Goal: Communication & Community: Answer question/provide support

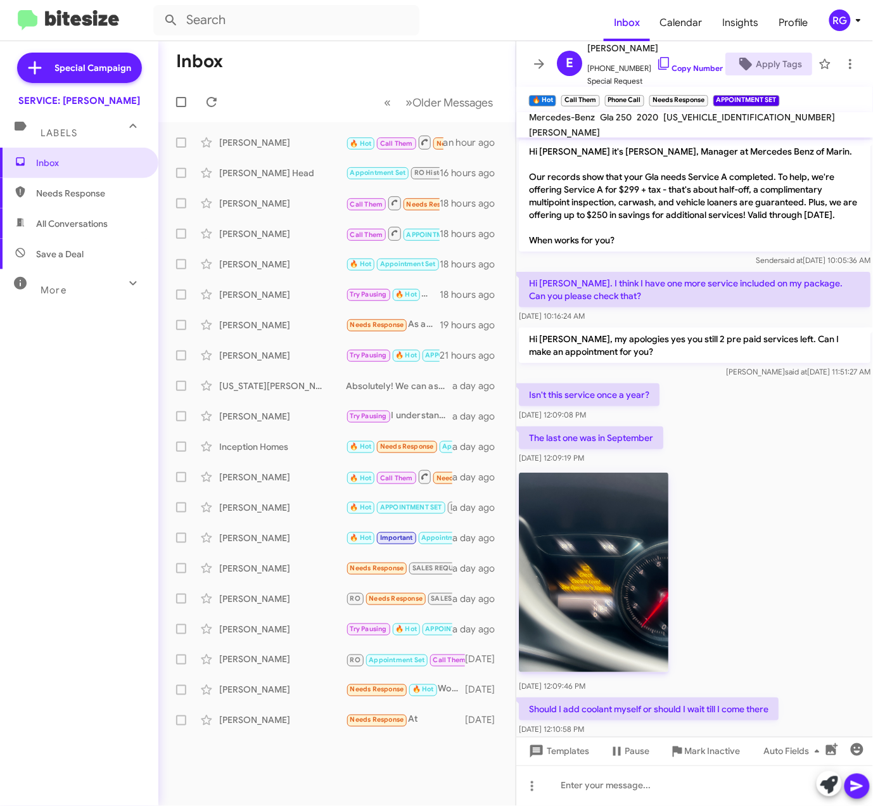
scroll to position [422, 0]
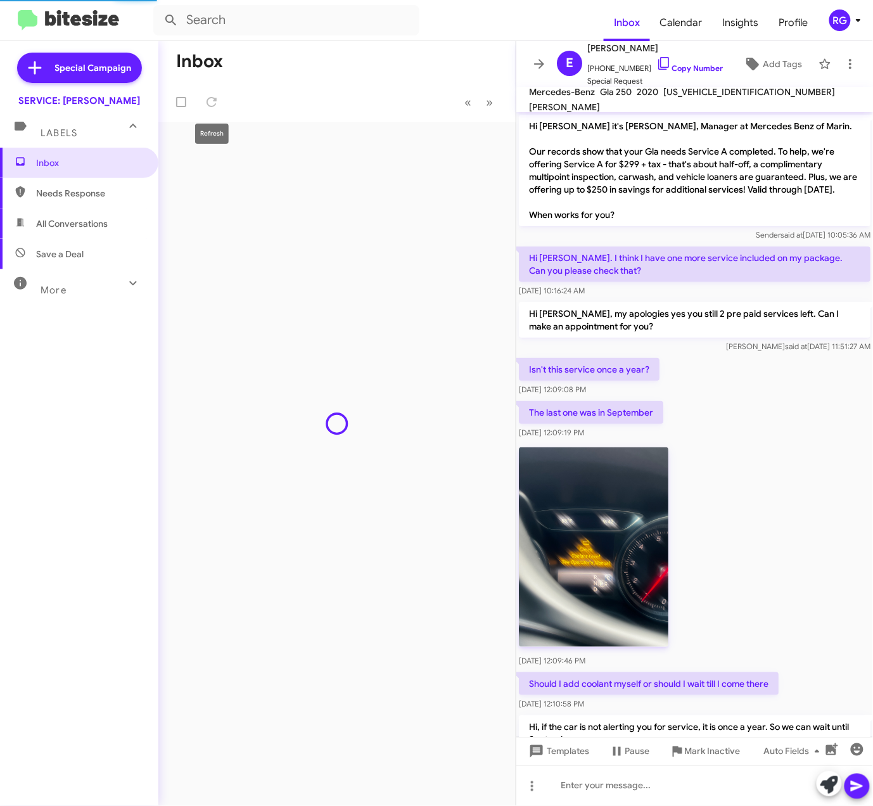
scroll to position [422, 0]
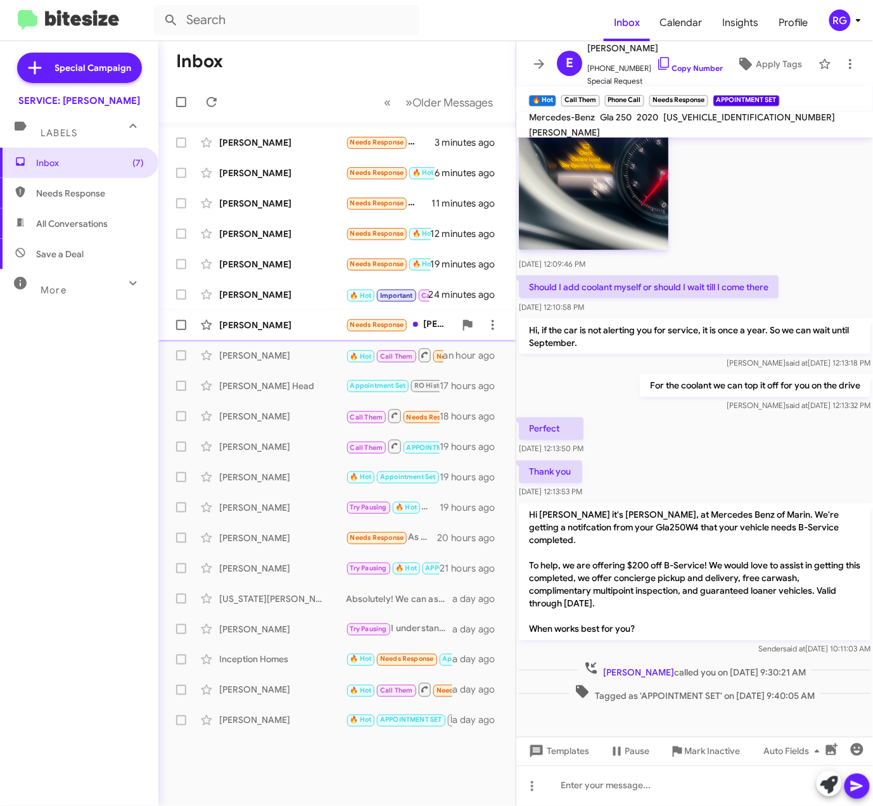
click at [353, 315] on div "[PERSON_NAME] Needs Response [PERSON_NAME]- hi- we gave that car to my brother …" at bounding box center [337, 325] width 337 height 25
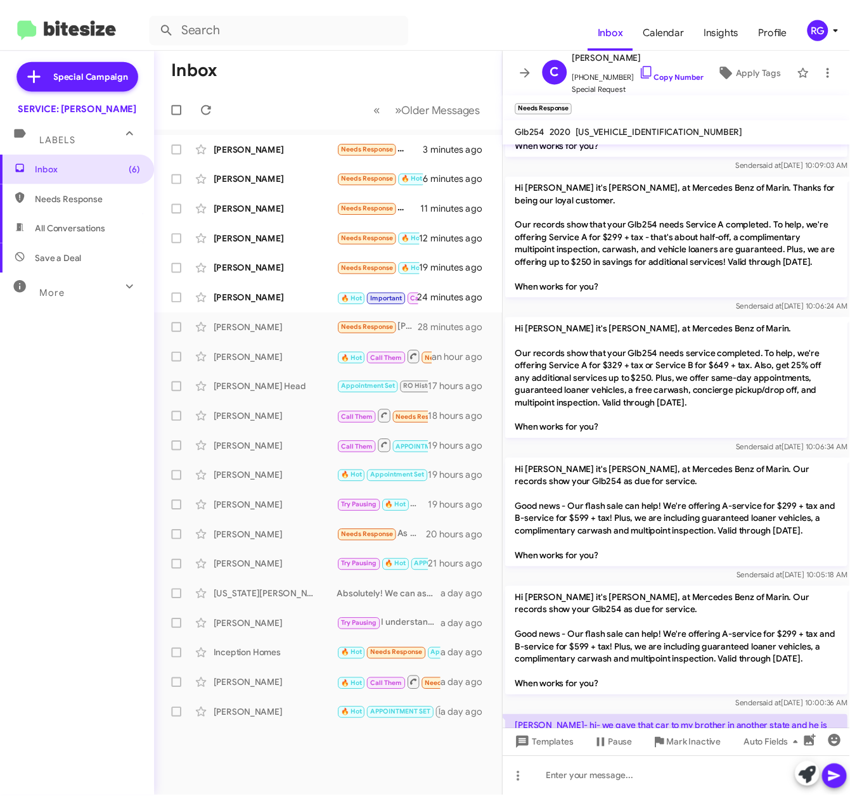
scroll to position [1839, 0]
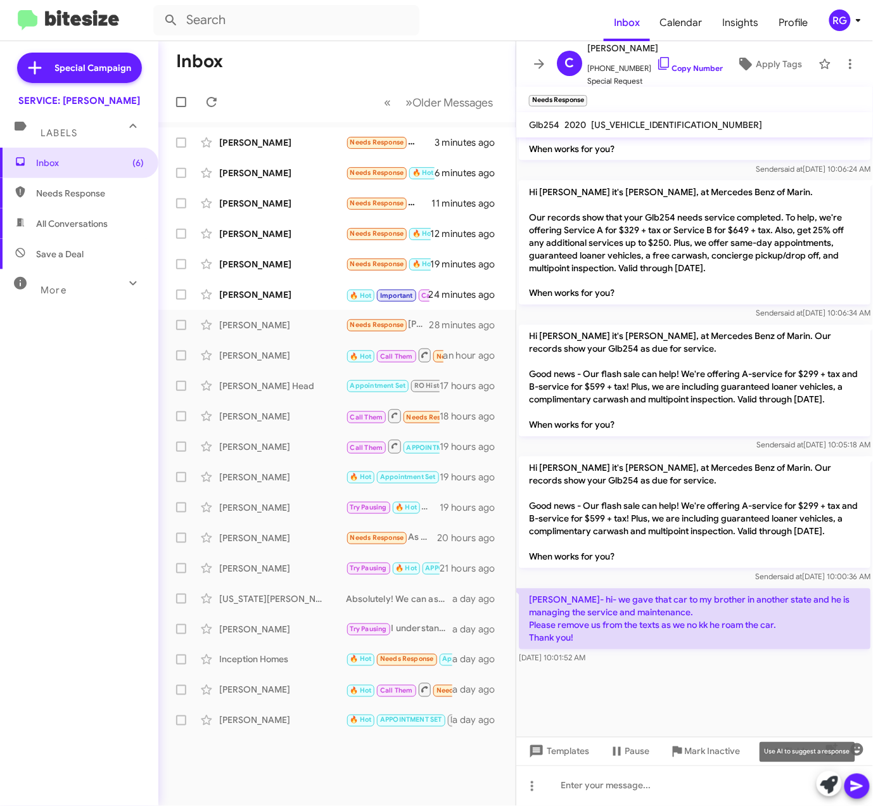
click at [824, 780] on icon at bounding box center [830, 786] width 18 height 18
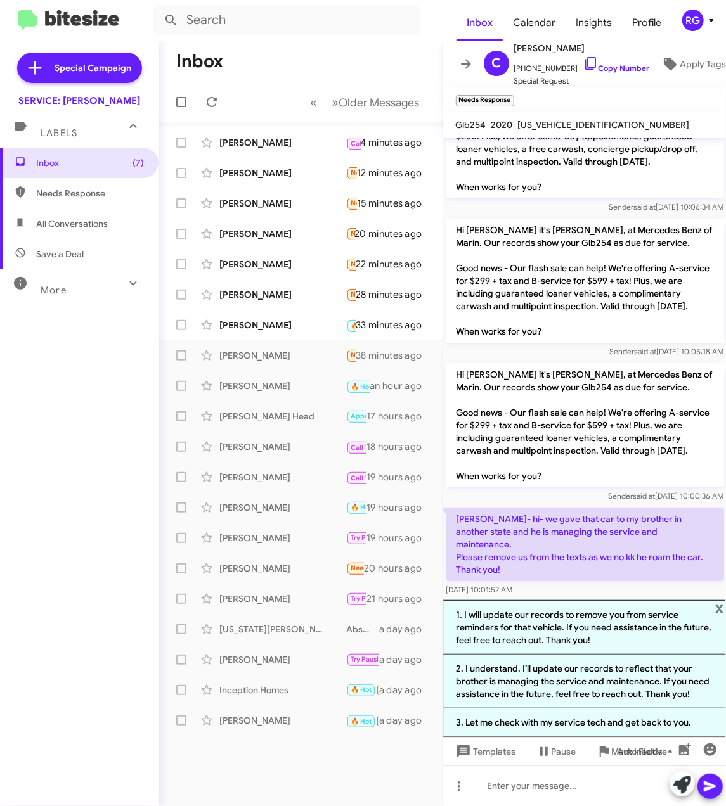
scroll to position [2255, 0]
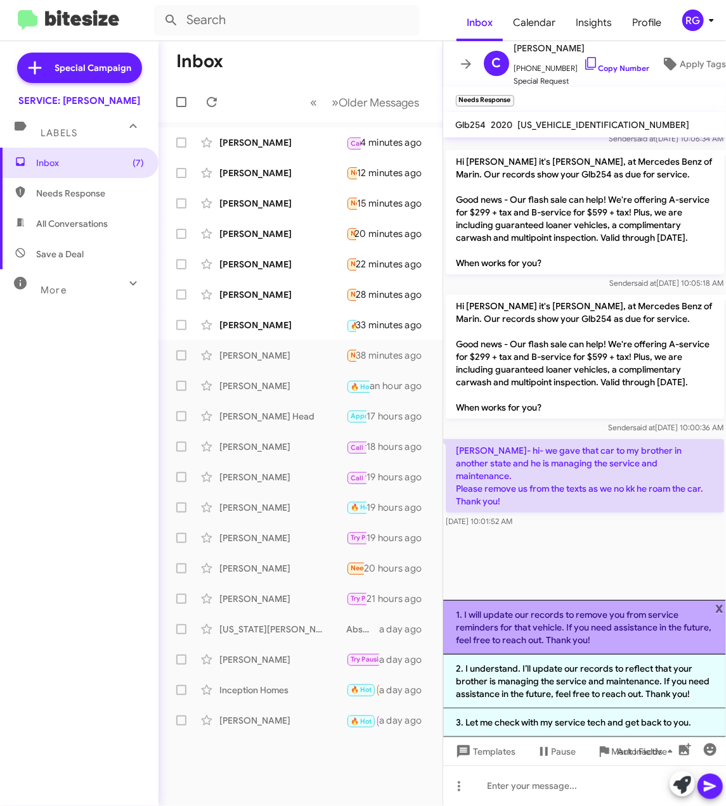
click at [587, 643] on li "1. I will update our records to remove you from service reminders for that vehi…" at bounding box center [584, 627] width 283 height 55
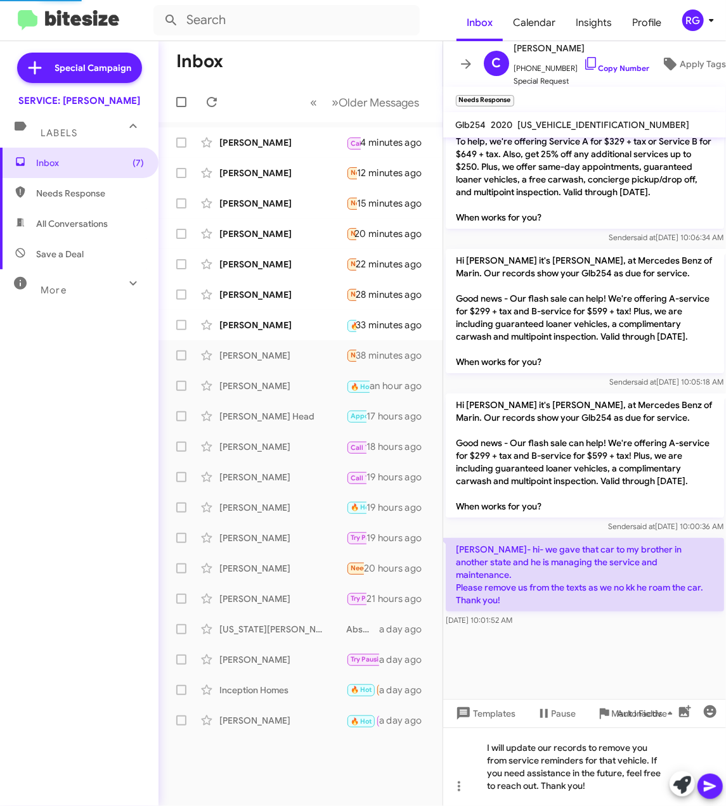
click at [706, 789] on icon at bounding box center [710, 787] width 12 height 11
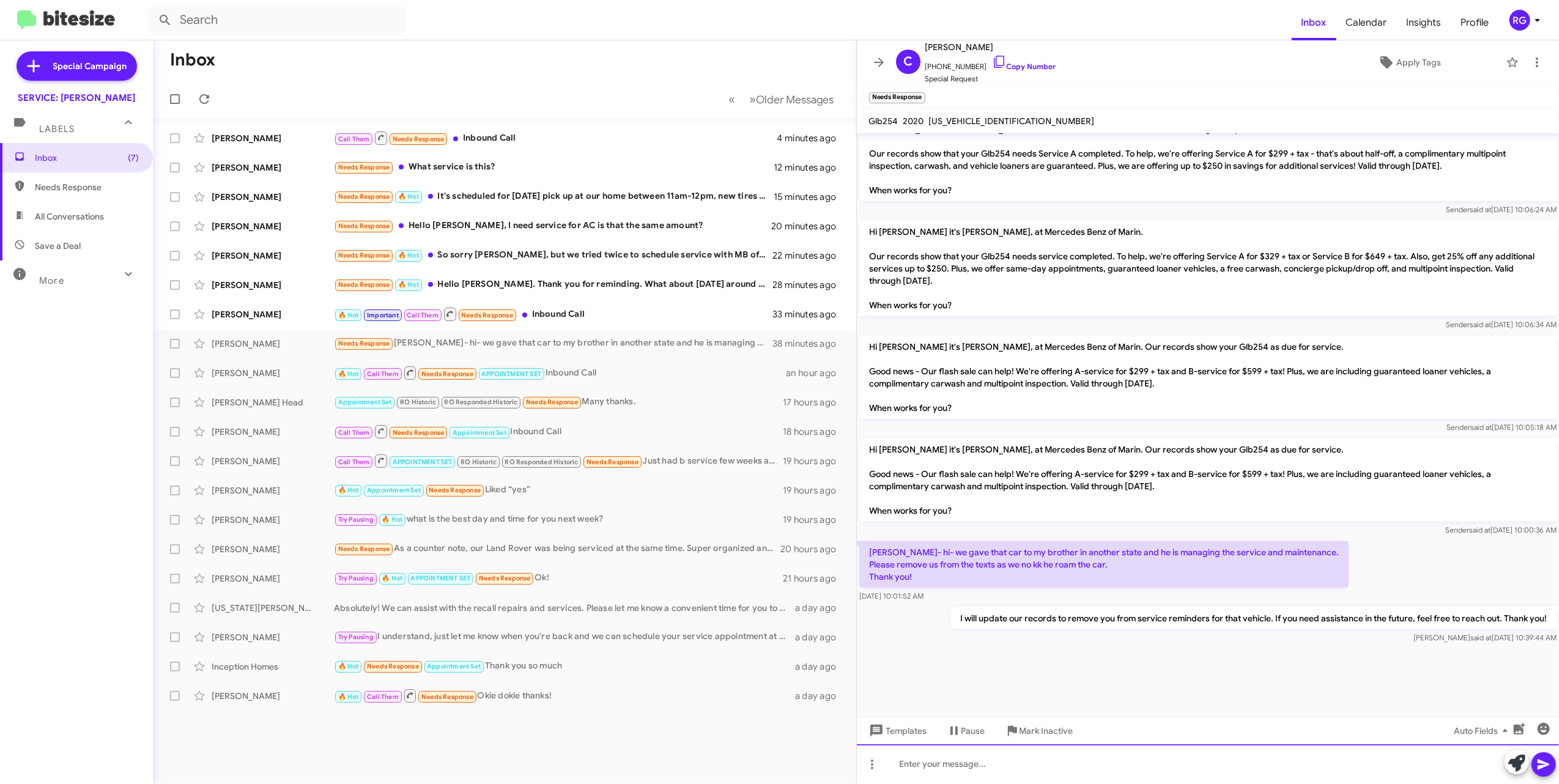
scroll to position [1284, 0]
click at [842, 52] on button at bounding box center [1536, 61] width 24 height 24
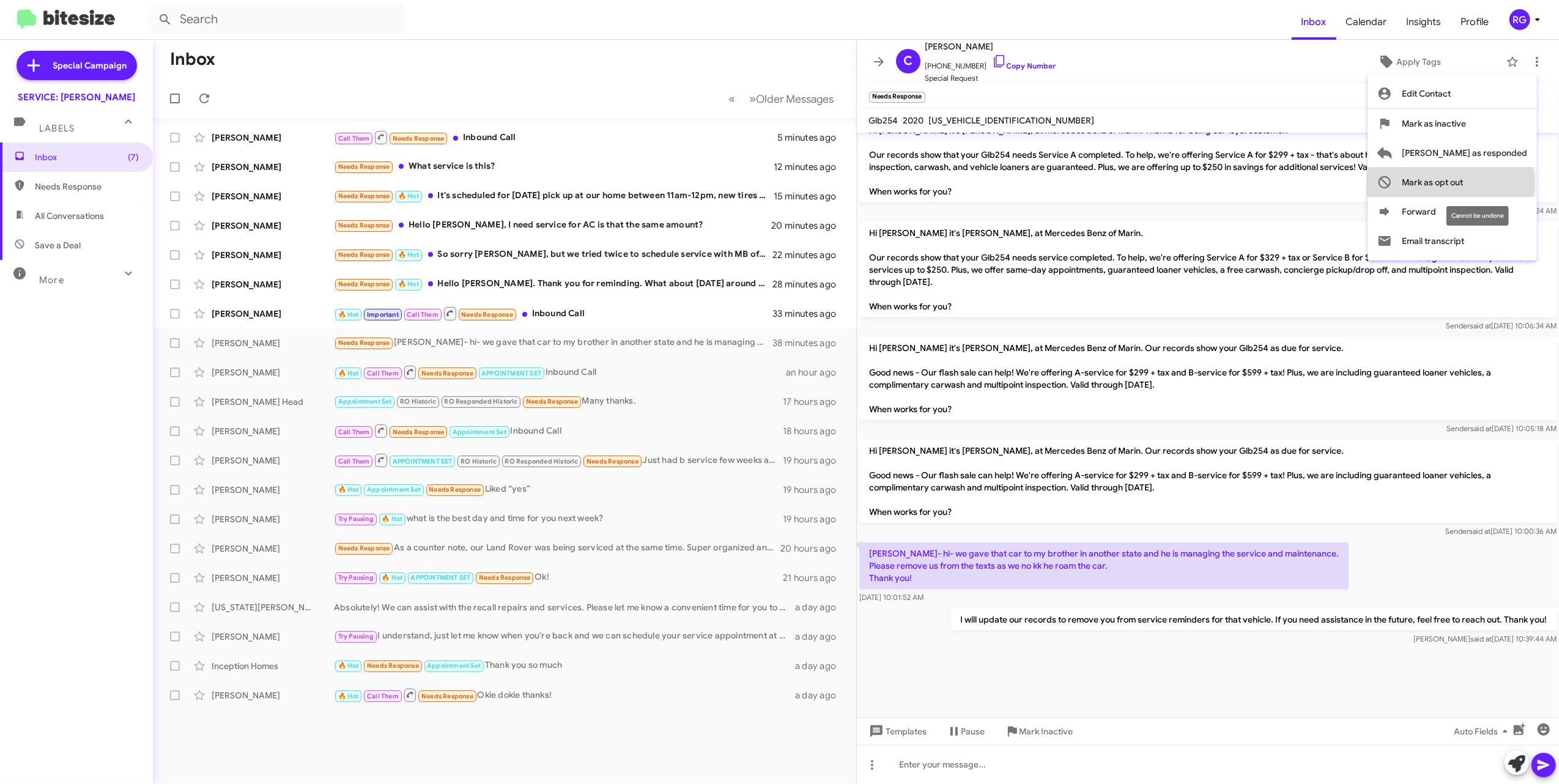
click at [842, 184] on span "Mark as opt out" at bounding box center [1432, 182] width 61 height 29
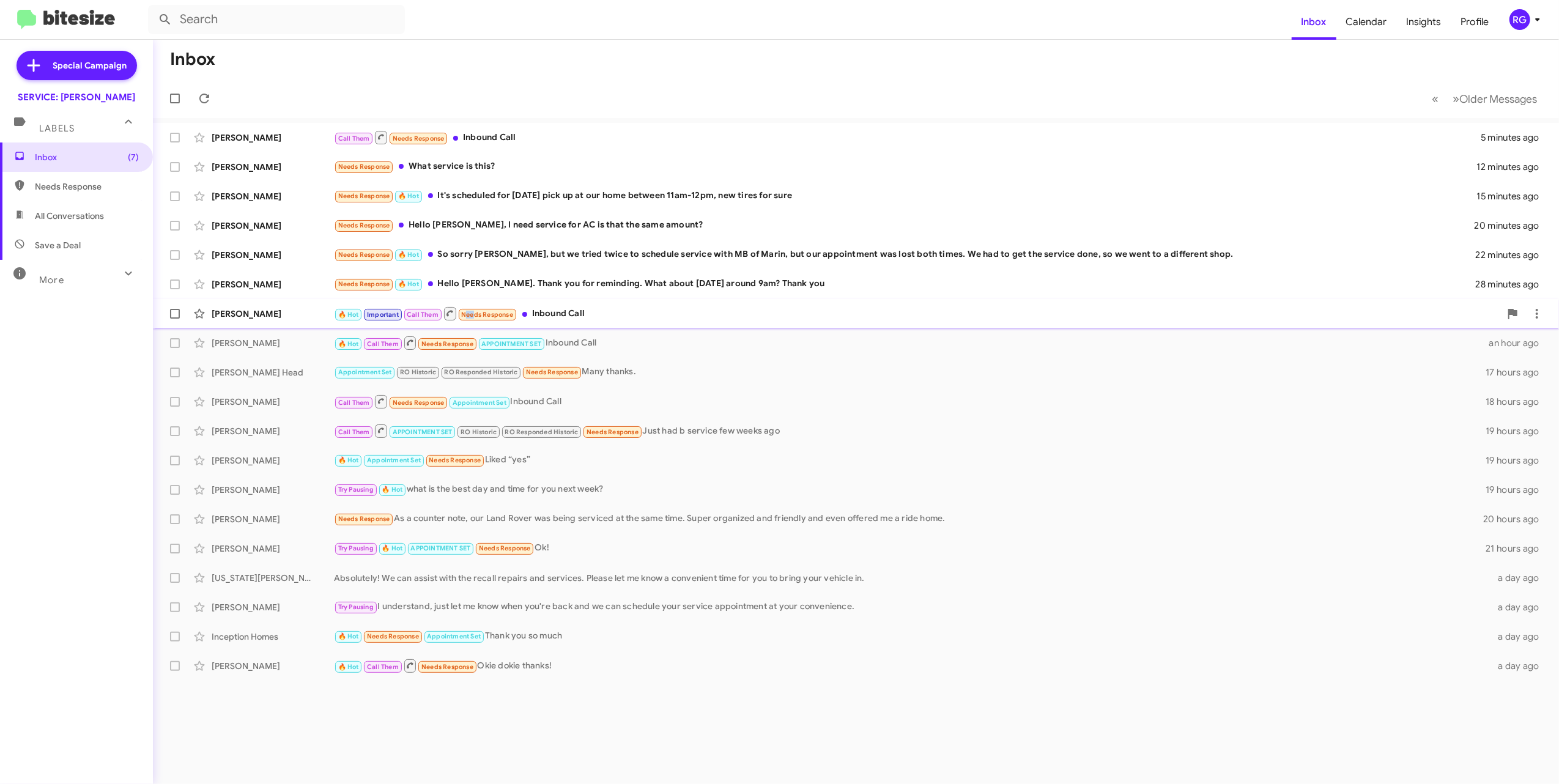
click at [472, 311] on span "🔥 Hot Important Call Them Needs Response" at bounding box center [425, 313] width 183 height 15
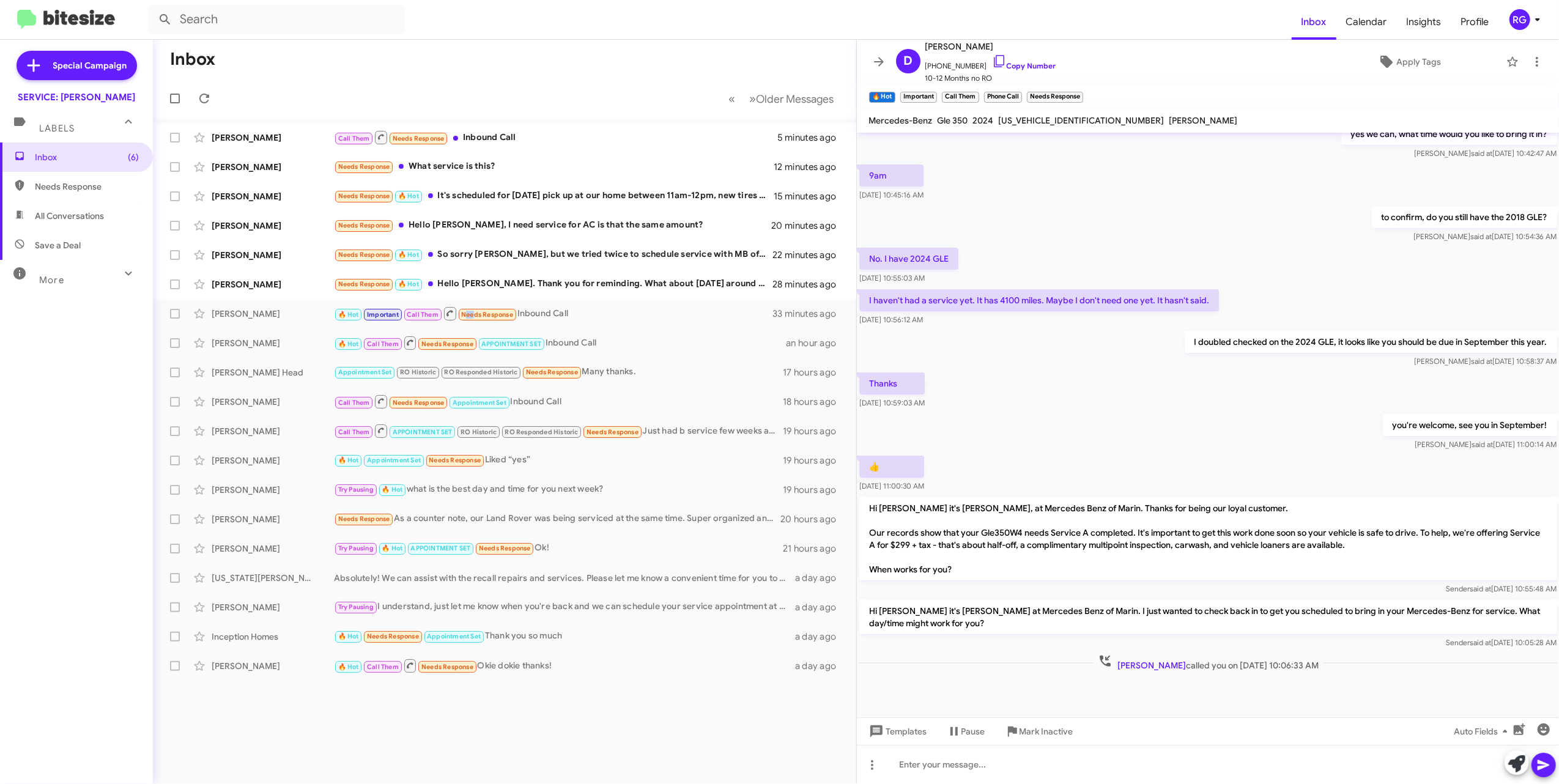
scroll to position [245, 0]
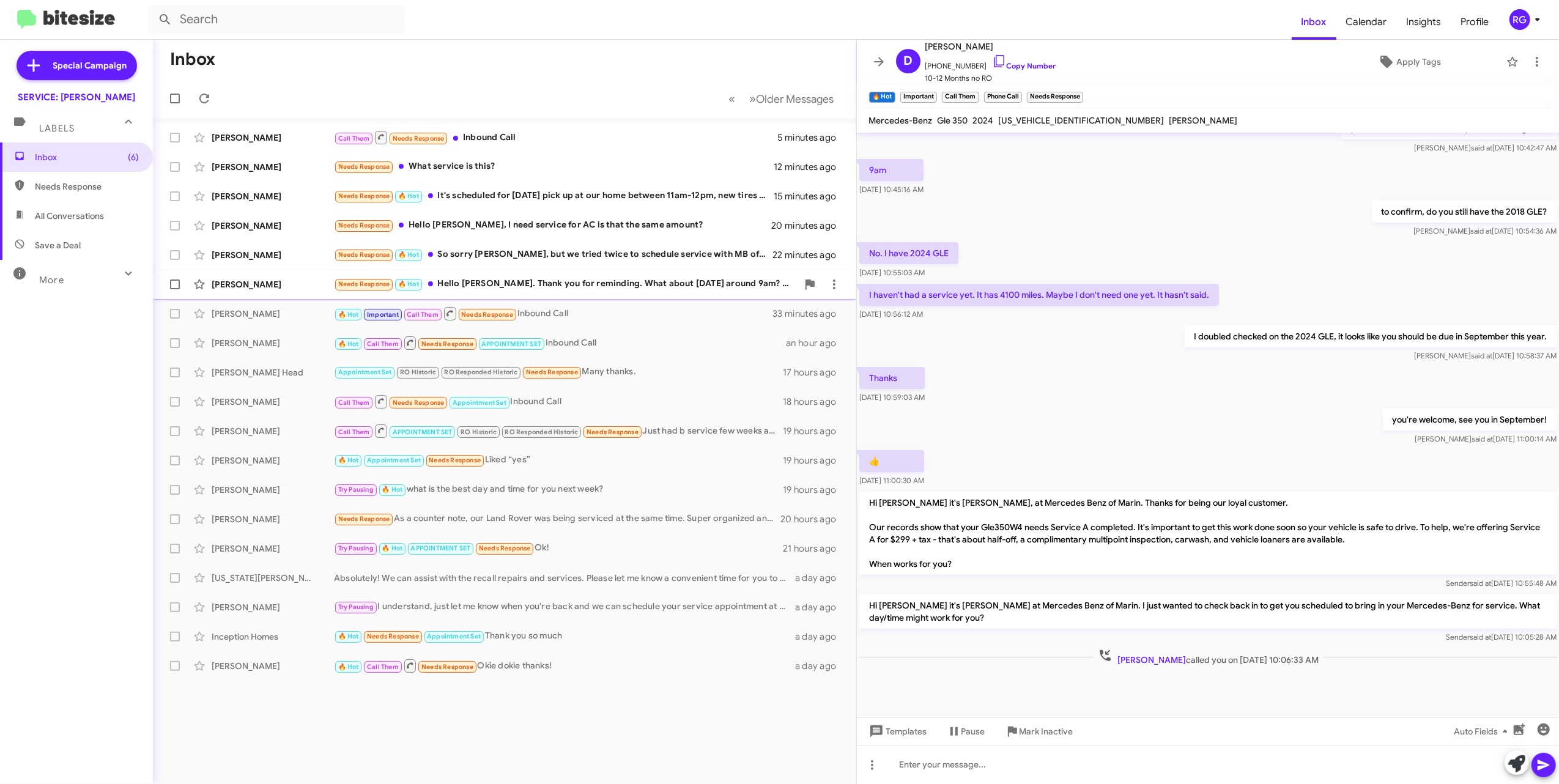
click at [375, 279] on small "Needs Response" at bounding box center [364, 284] width 58 height 12
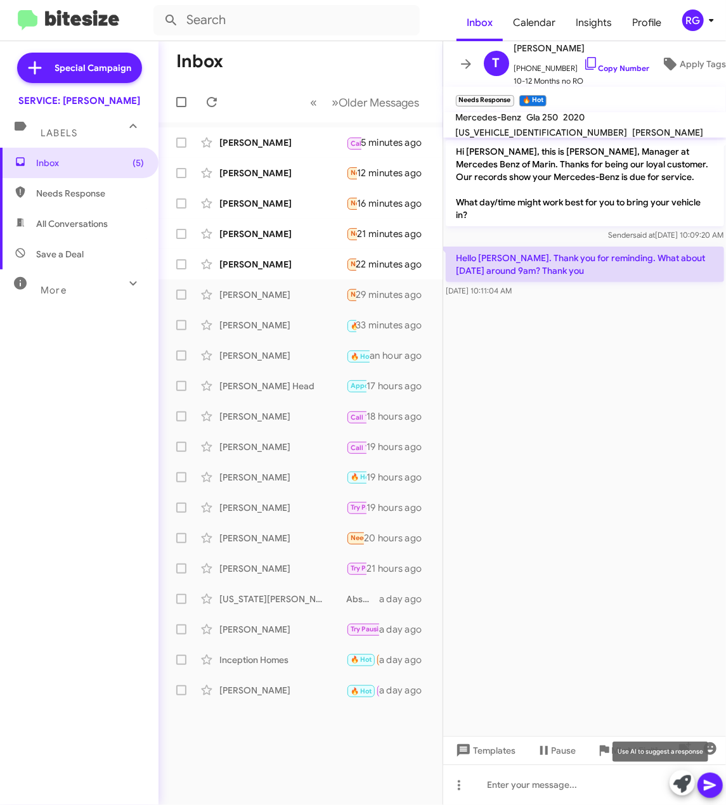
click at [681, 789] on icon at bounding box center [682, 784] width 18 height 18
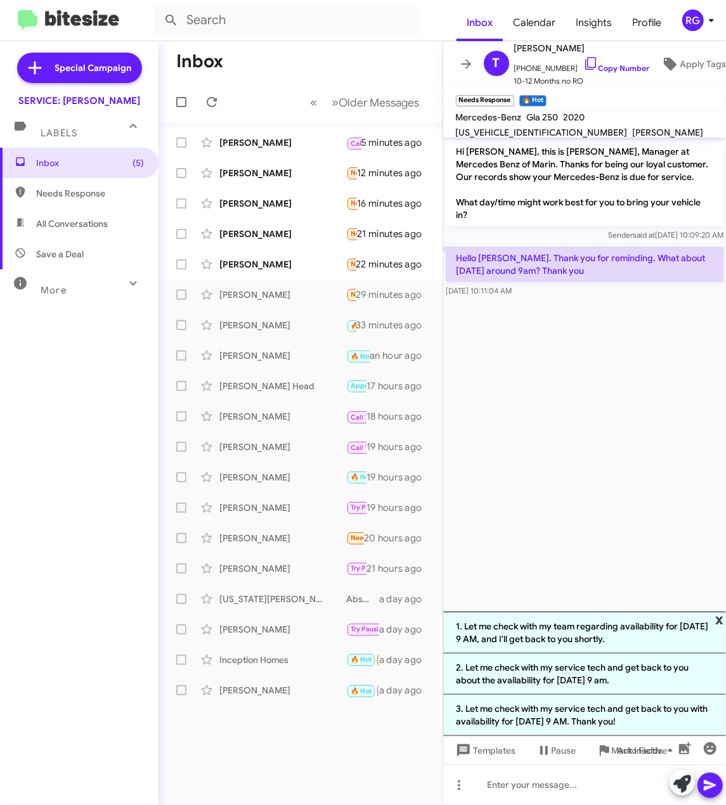
click at [719, 621] on span "x" at bounding box center [719, 619] width 8 height 15
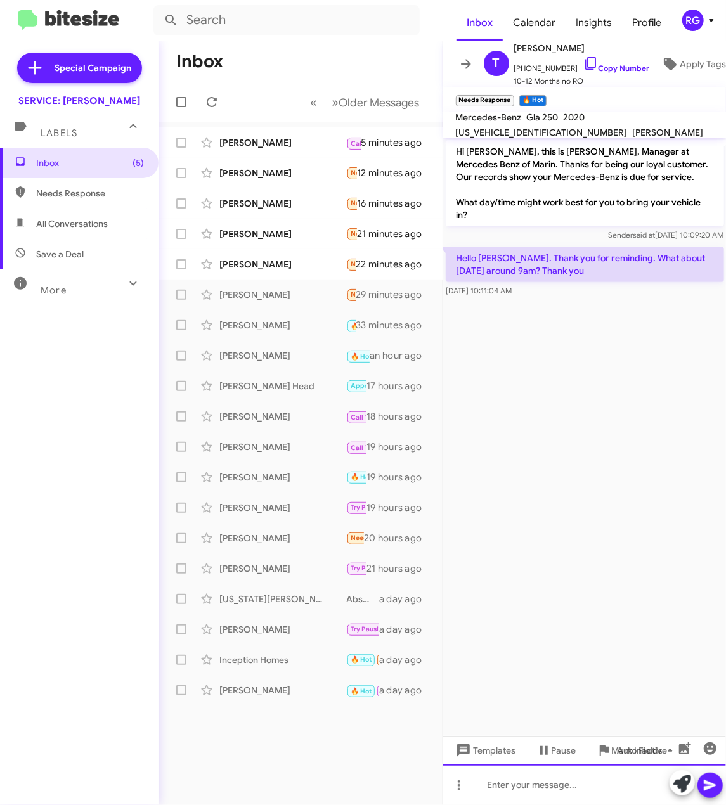
drag, startPoint x: 524, startPoint y: 776, endPoint x: 532, endPoint y: 771, distance: 9.9
click at [531, 771] on div at bounding box center [584, 784] width 283 height 41
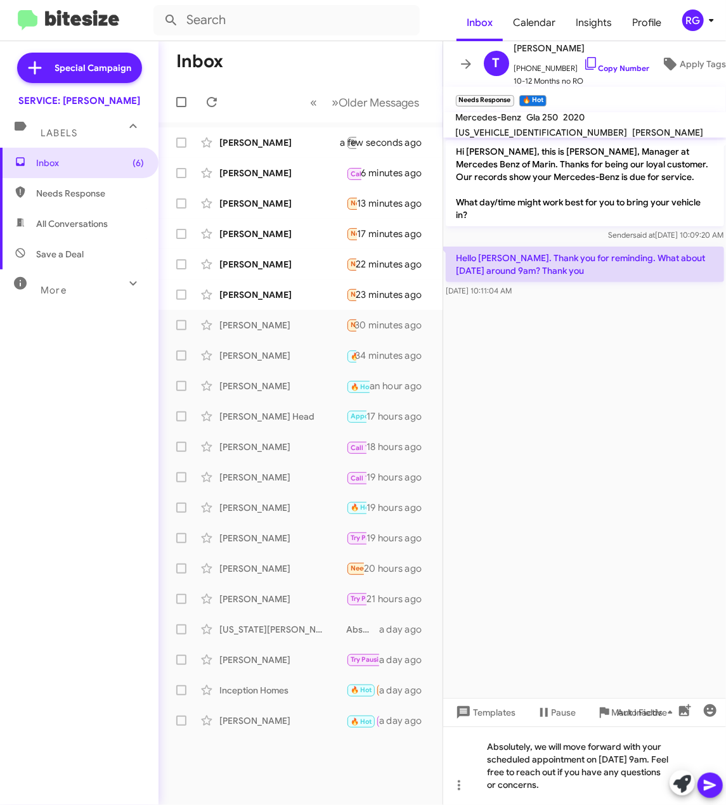
drag, startPoint x: 553, startPoint y: 761, endPoint x: 563, endPoint y: 761, distance: 9.5
click at [554, 761] on mat-tooltip-component "Pause Conversation" at bounding box center [556, 744] width 86 height 38
click at [709, 789] on icon at bounding box center [709, 785] width 15 height 15
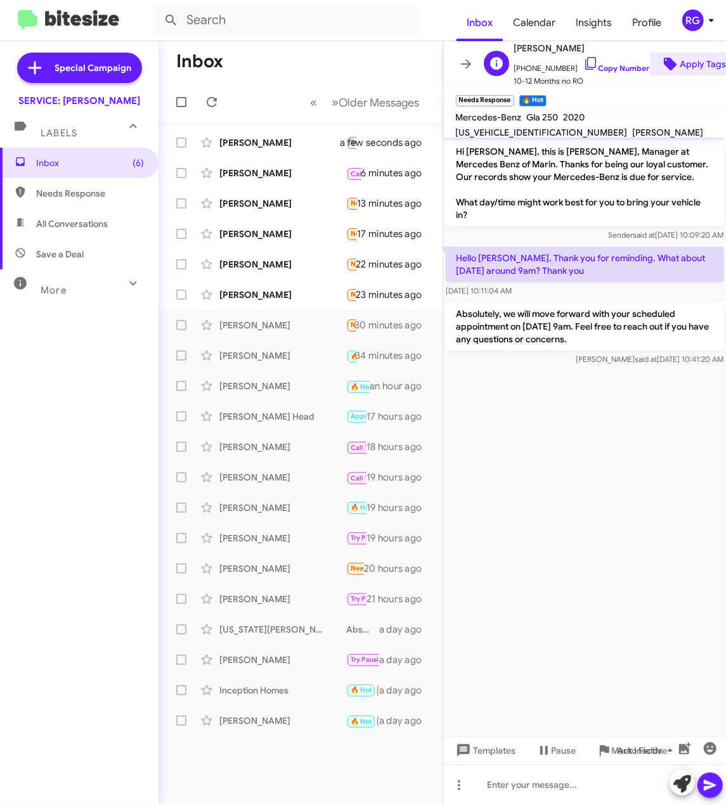
click at [680, 61] on span "Apply Tags" at bounding box center [703, 64] width 46 height 23
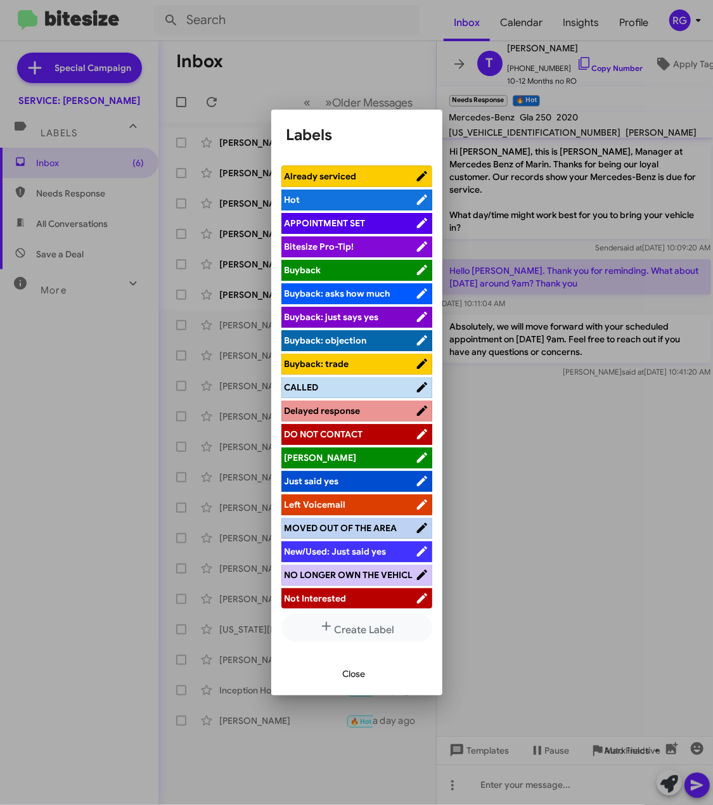
click at [369, 224] on span "APPOINTMENT SET" at bounding box center [350, 223] width 131 height 13
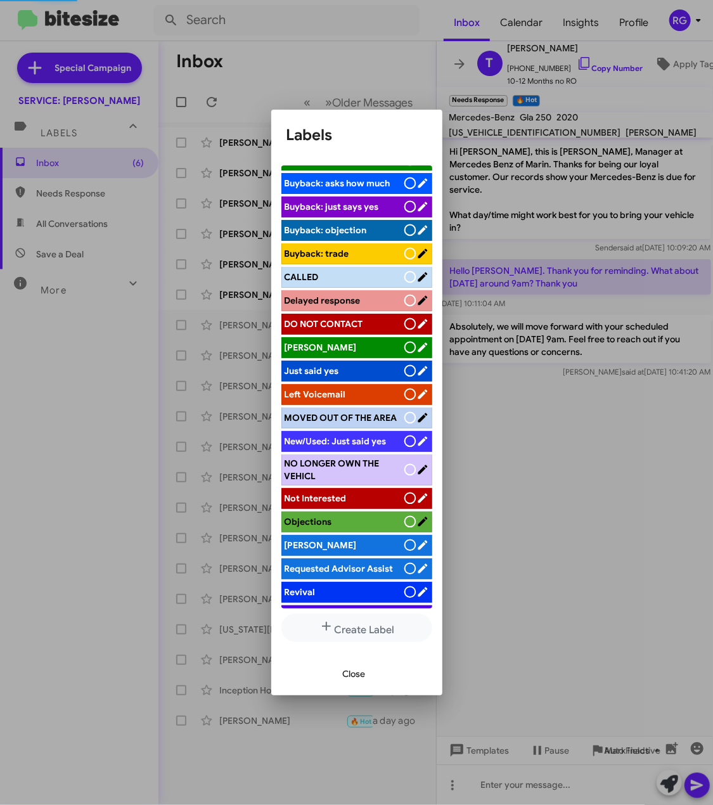
scroll to position [180, 0]
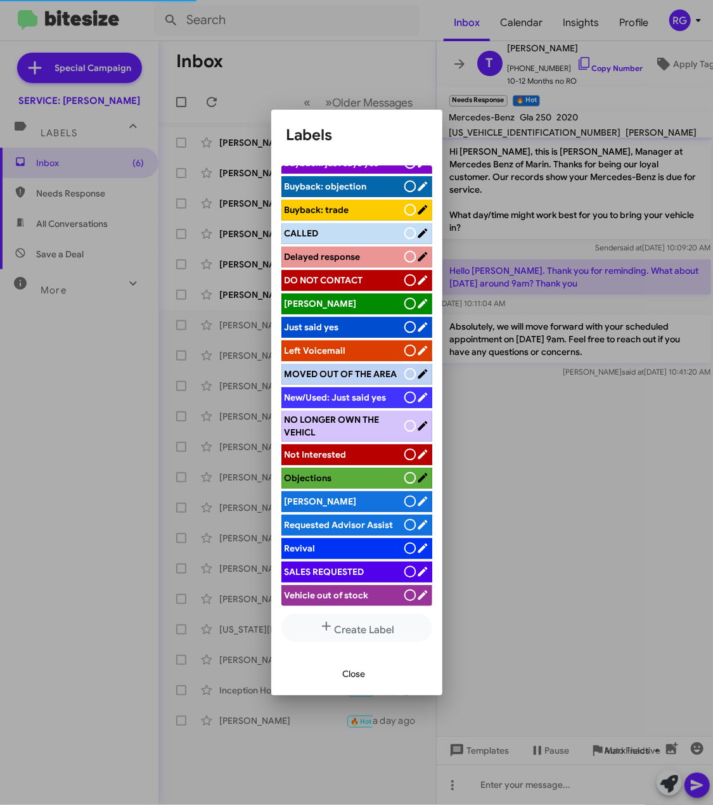
click at [330, 491] on li "[PERSON_NAME]" at bounding box center [356, 501] width 151 height 21
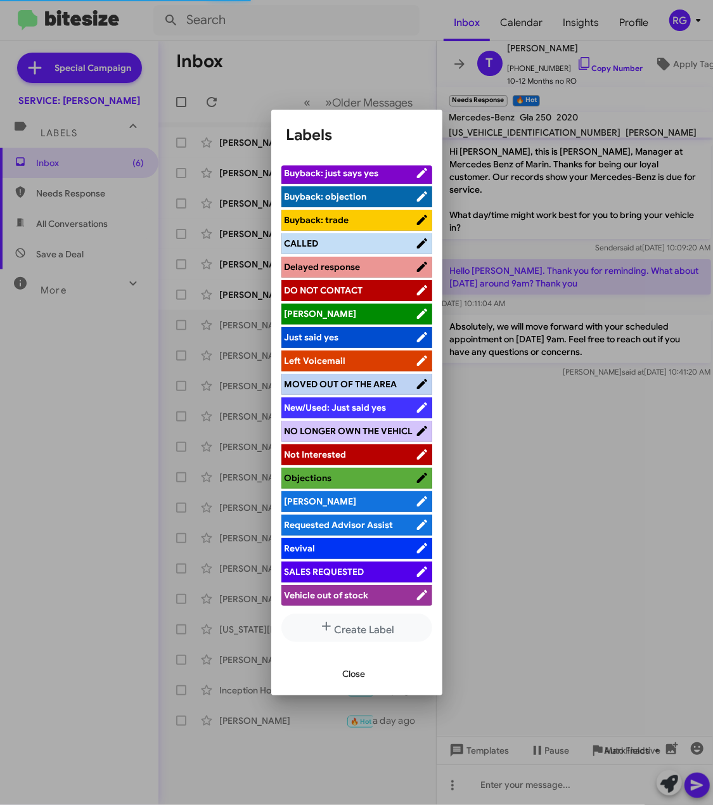
scroll to position [160, 0]
click at [331, 492] on li "[PERSON_NAME]" at bounding box center [356, 501] width 151 height 21
click at [333, 502] on span "[PERSON_NAME]" at bounding box center [350, 501] width 131 height 13
click at [360, 662] on span "Close" at bounding box center [354, 673] width 23 height 23
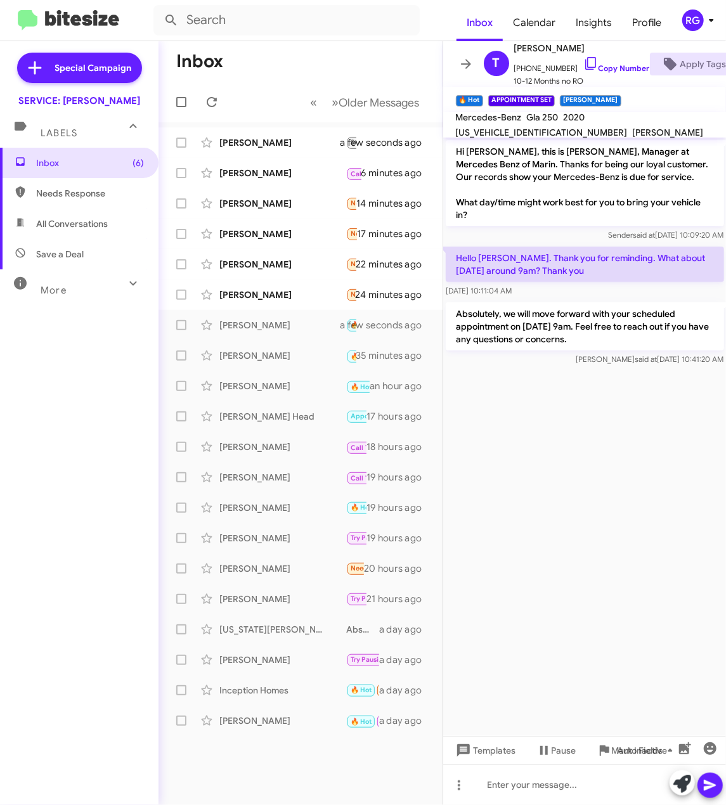
click at [628, 127] on span "[US_VEHICLE_IDENTIFICATION_NUMBER]" at bounding box center [542, 132] width 172 height 11
copy span "[US_VEHICLE_IDENTIFICATION_NUMBER]"
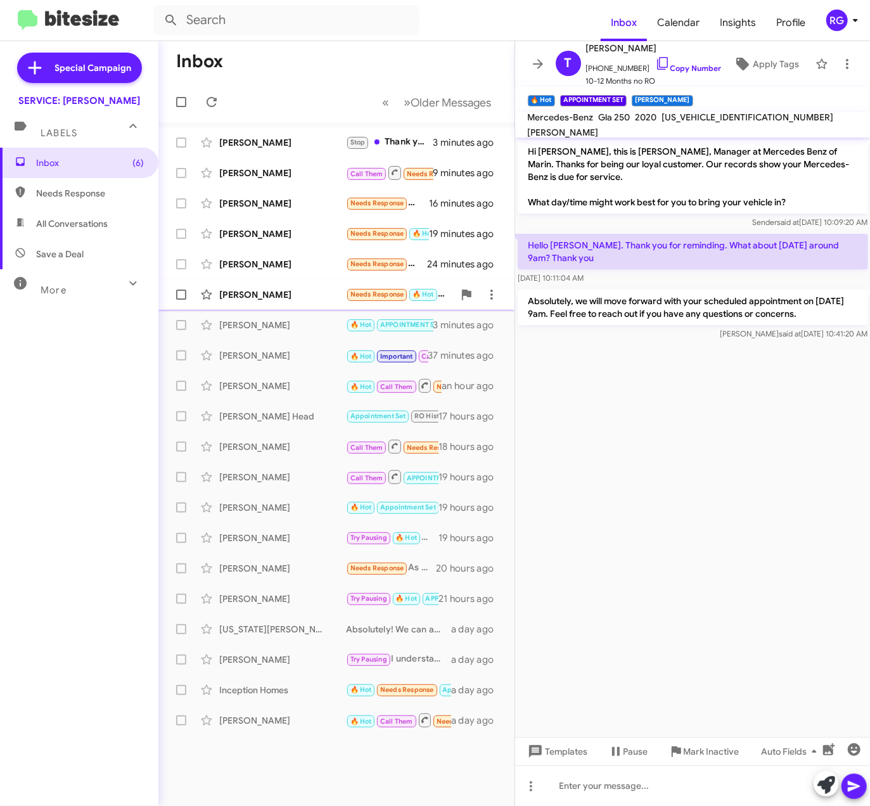
click at [356, 294] on span "Needs Response" at bounding box center [378, 294] width 54 height 8
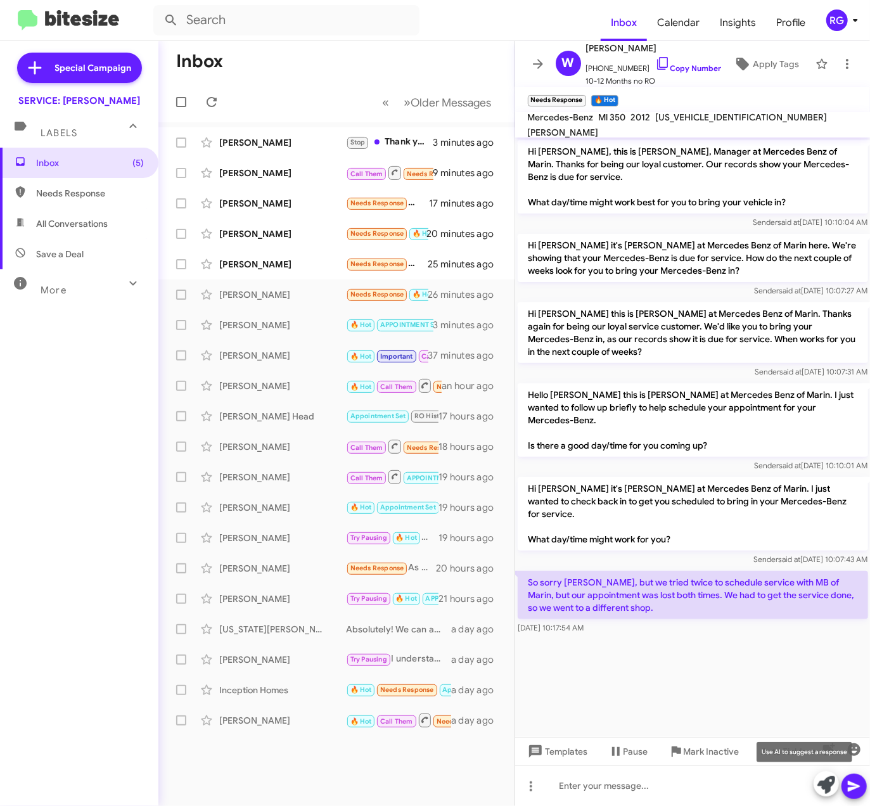
click at [825, 782] on icon at bounding box center [827, 786] width 18 height 18
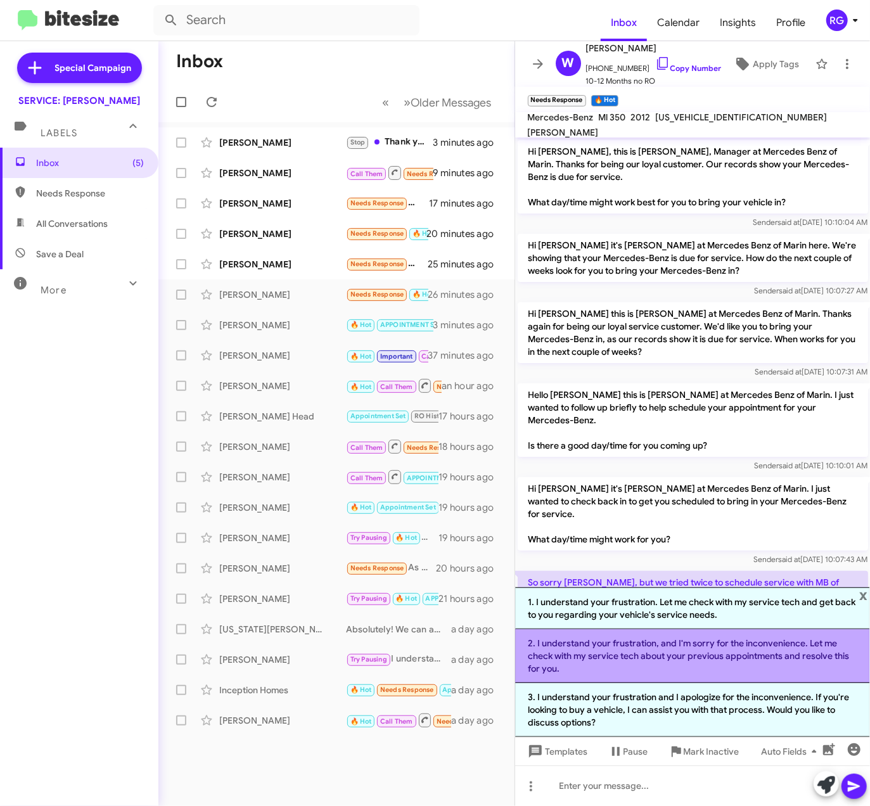
click at [736, 649] on li "2. I understand your frustration, and I'm sorry for the inconvenience. Let me c…" at bounding box center [693, 656] width 356 height 54
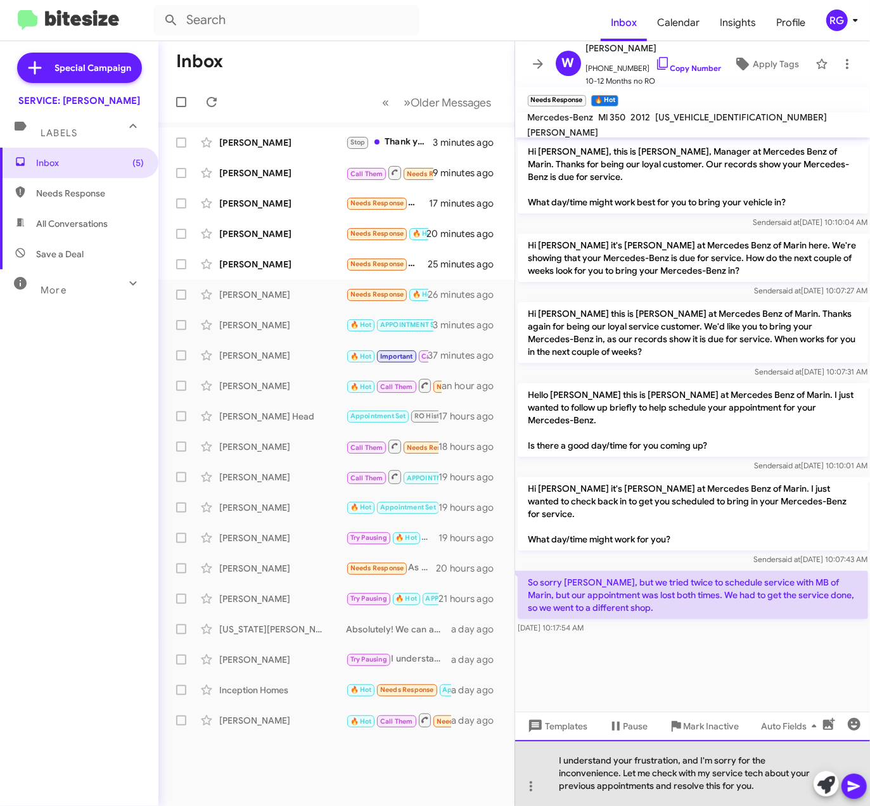
drag, startPoint x: 758, startPoint y: 792, endPoint x: 627, endPoint y: 774, distance: 132.4
click at [627, 774] on div "I understand your frustration, and I'm sorry for the inconvenience. Let me chec…" at bounding box center [693, 773] width 356 height 66
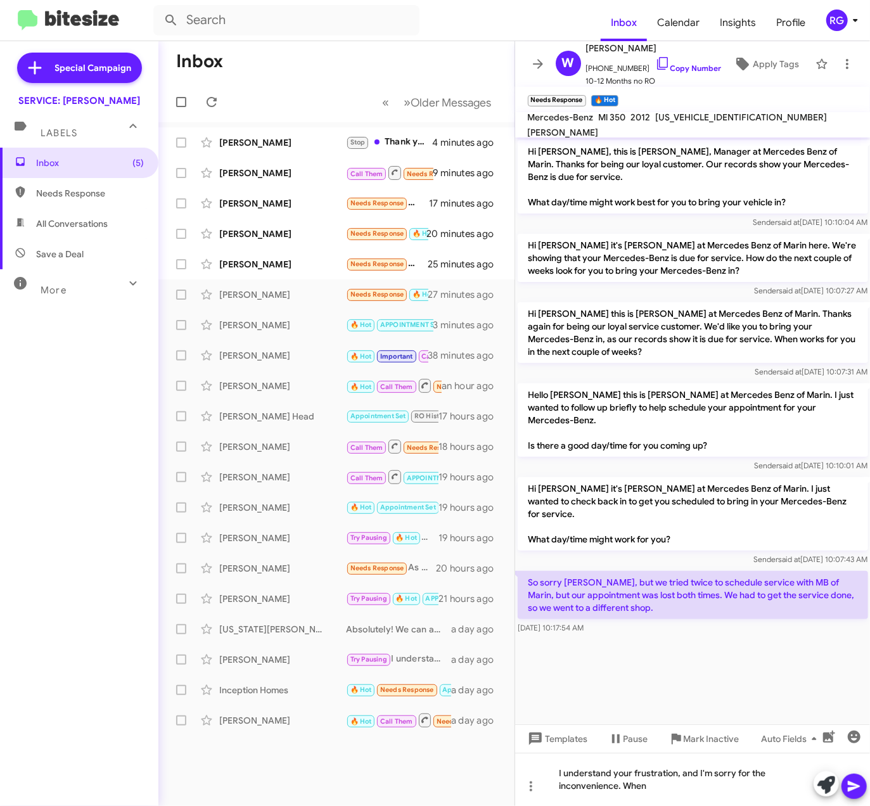
drag, startPoint x: 635, startPoint y: 581, endPoint x: 529, endPoint y: 555, distance: 109.5
click at [529, 571] on p "So sorry [PERSON_NAME], but we tried twice to schedule service with MB of Marin…" at bounding box center [693, 595] width 351 height 48
copy p "So sorry [PERSON_NAME], but we tried twice to schedule service with MB of Marin…"
click at [563, 584] on p "So sorry [PERSON_NAME], but we tried twice to schedule service with MB of Marin…" at bounding box center [693, 595] width 351 height 48
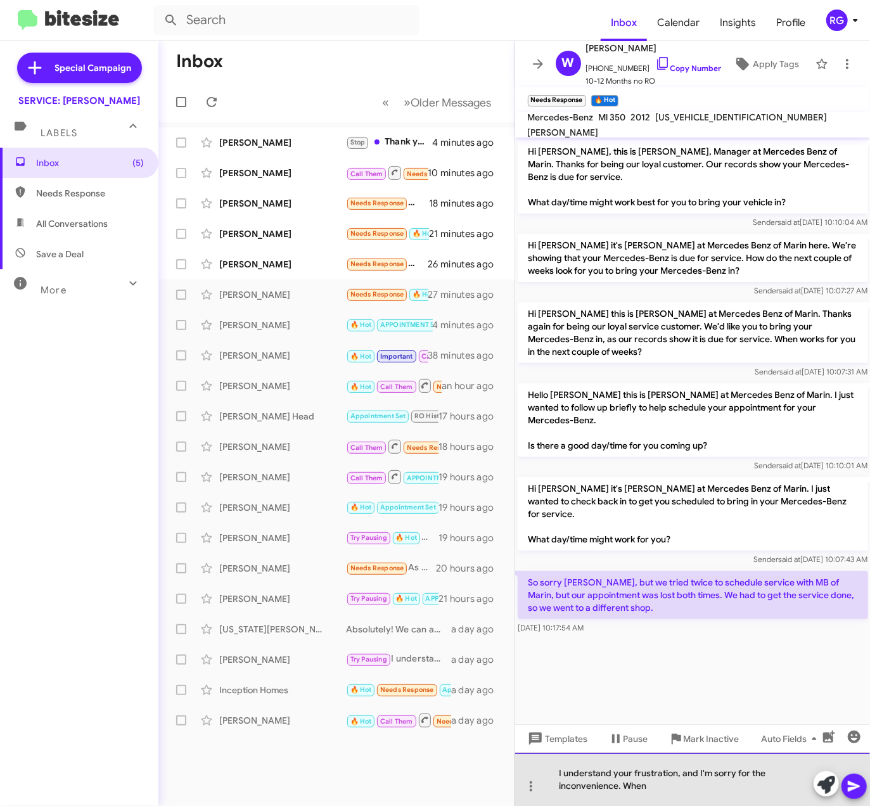
drag, startPoint x: 568, startPoint y: 767, endPoint x: 543, endPoint y: 756, distance: 27.0
click at [543, 756] on div "I understand your frustration, and I'm sorry for the inconvenience. When" at bounding box center [693, 779] width 356 height 53
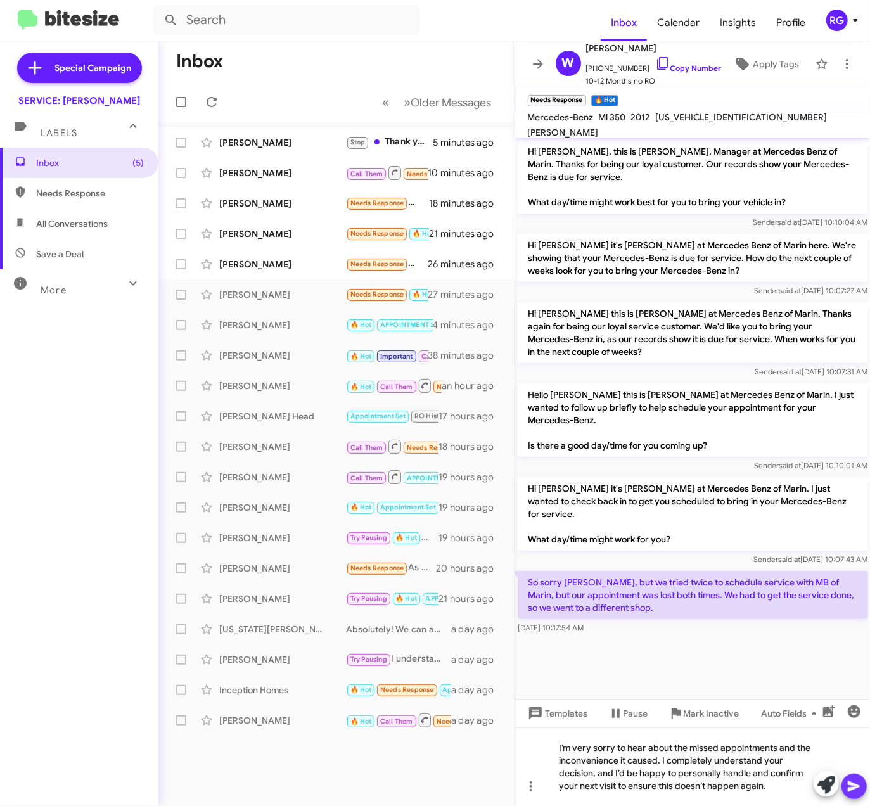
drag, startPoint x: 849, startPoint y: 785, endPoint x: 844, endPoint y: 778, distance: 8.1
click at [848, 783] on icon at bounding box center [854, 787] width 12 height 11
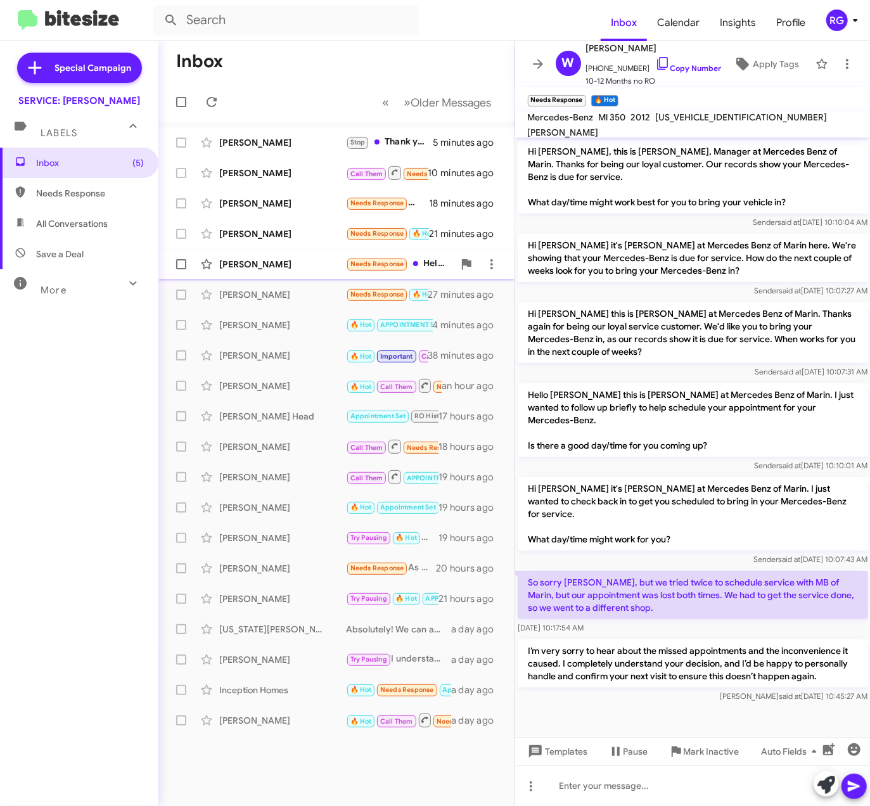
click at [325, 273] on div "[PERSON_NAME] Needs Response Hello [PERSON_NAME], I need service for AC is that…" at bounding box center [337, 264] width 336 height 25
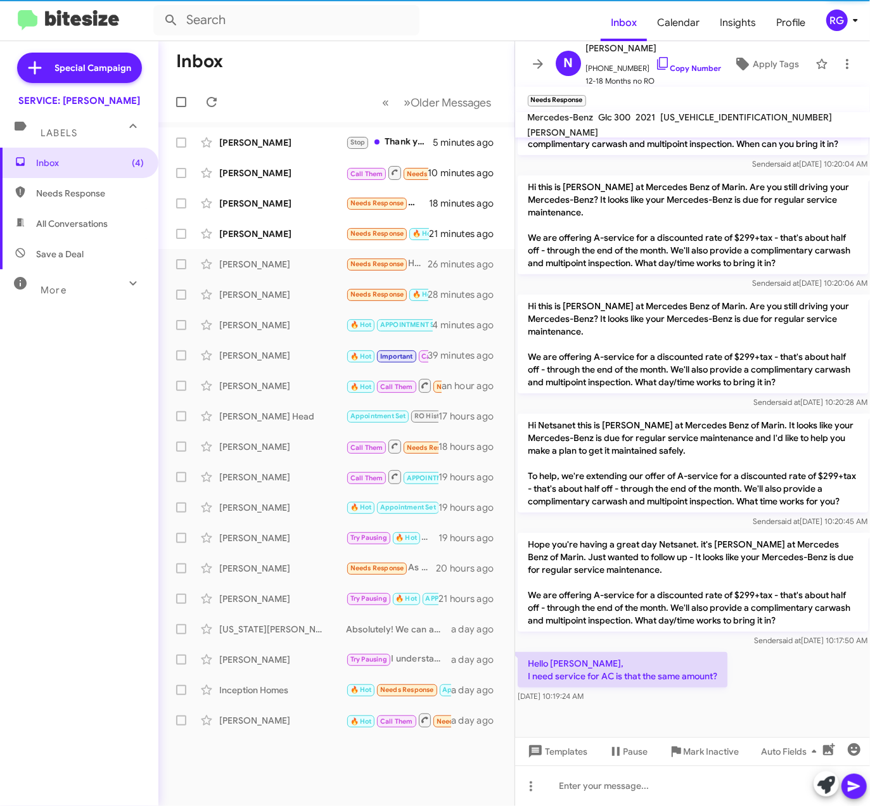
scroll to position [447, 0]
drag, startPoint x: 723, startPoint y: 674, endPoint x: 529, endPoint y: 531, distance: 241.1
click at [529, 531] on div "Hi Netsanet, this is [PERSON_NAME], Manager at Mercedes Benz of Marin. Thanks f…" at bounding box center [693, 223] width 356 height 963
copy div "Hope you're having a great day Netsanet. it's [PERSON_NAME] at Mercedes Benz of…"
drag, startPoint x: 644, startPoint y: 599, endPoint x: 631, endPoint y: 607, distance: 15.1
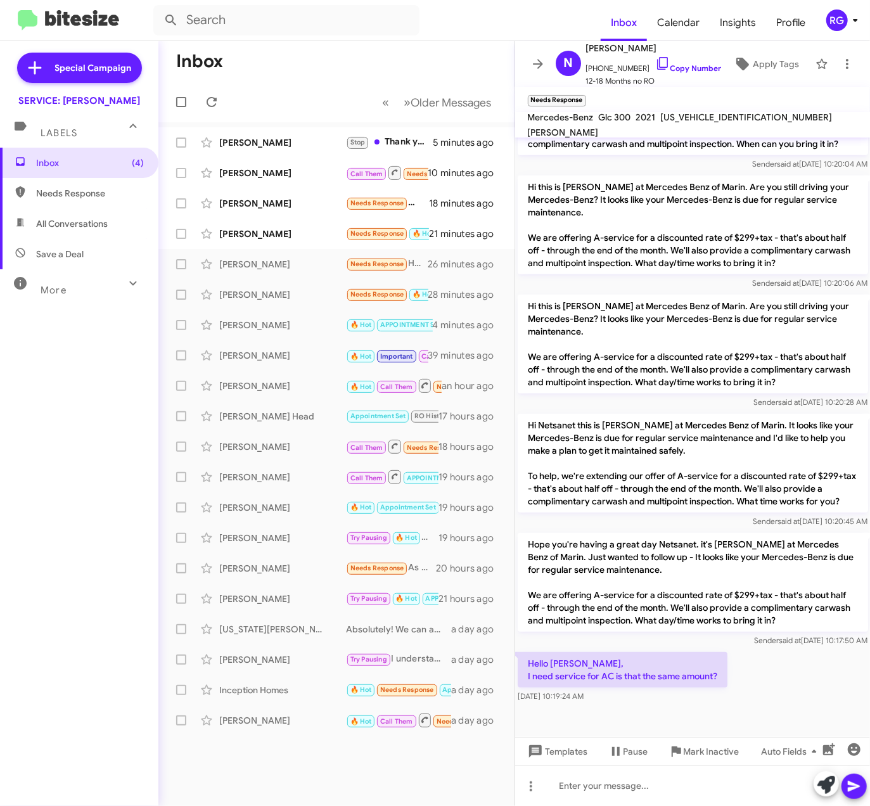
click at [644, 601] on p "Hope you're having a great day Netsanet. it's [PERSON_NAME] at Mercedes Benz of…" at bounding box center [693, 582] width 351 height 99
click at [570, 620] on p "Hope you're having a great day Netsanet. it's [PERSON_NAME] at Mercedes Benz of…" at bounding box center [693, 582] width 351 height 99
click at [634, 474] on p "Hi Netsanet this is [PERSON_NAME] at Mercedes Benz of Marin. It looks like your…" at bounding box center [693, 463] width 351 height 99
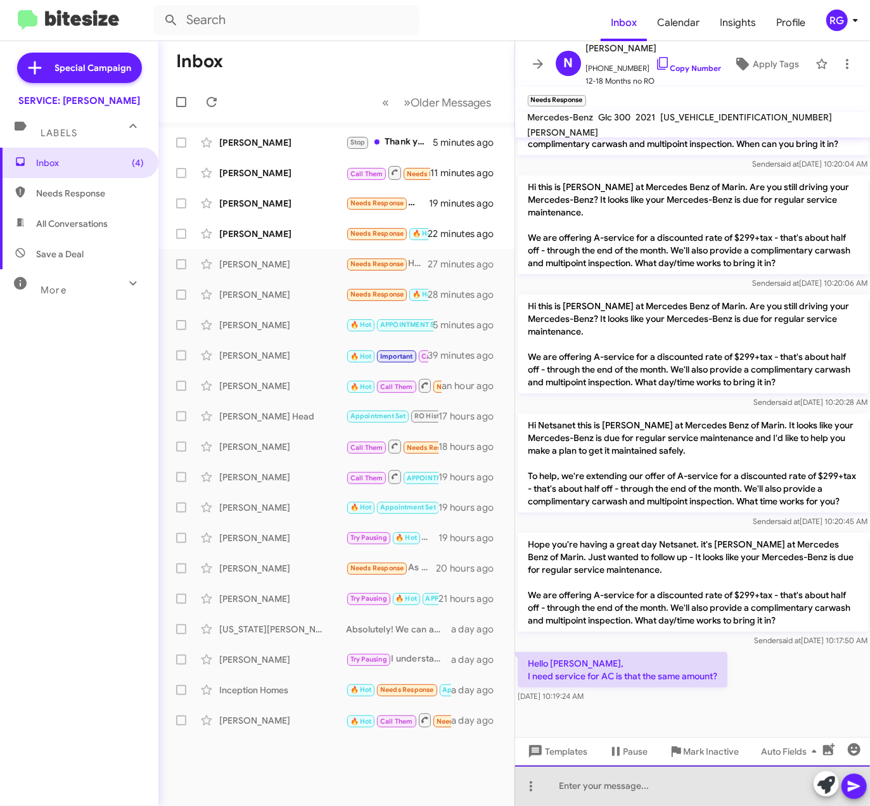
click at [564, 782] on div at bounding box center [693, 786] width 356 height 41
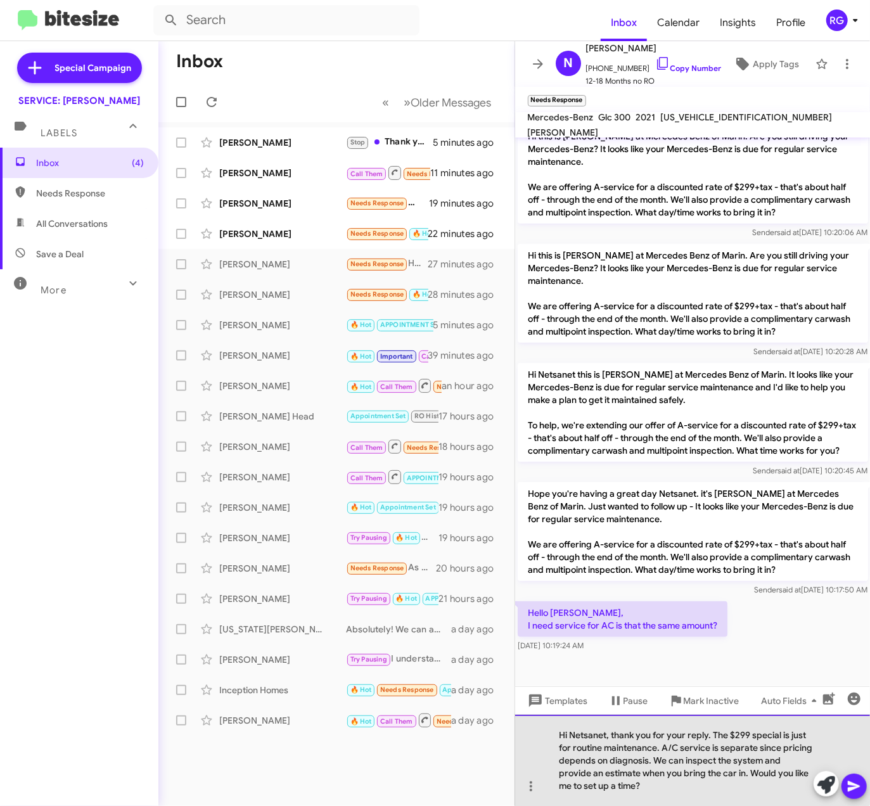
click at [664, 746] on div "Hi Netsanet, thank you for your reply. The $299 special is just for routine mai…" at bounding box center [693, 760] width 356 height 91
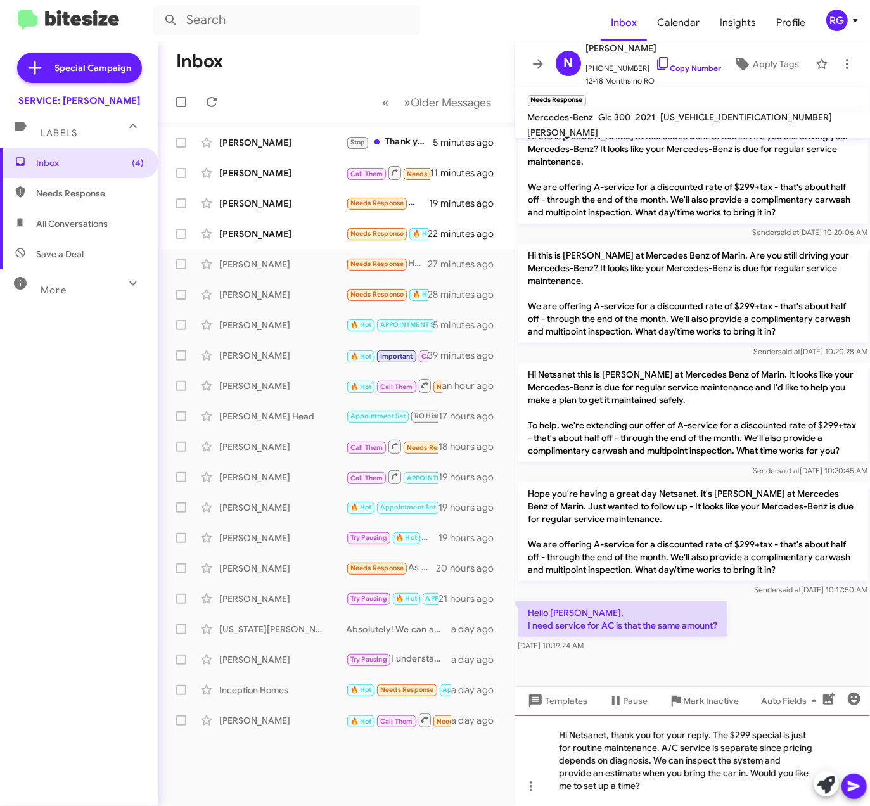
click at [683, 746] on div "Hi Netsanet, thank you for your reply. The $299 special is just for routine mai…" at bounding box center [693, 760] width 356 height 91
drag, startPoint x: 719, startPoint y: 620, endPoint x: 526, endPoint y: 611, distance: 192.9
click at [526, 611] on p "Hello [PERSON_NAME], I need service for AC is that the same amount?" at bounding box center [623, 619] width 210 height 35
copy p "Hello [PERSON_NAME], I need service for AC is that the same amount?"
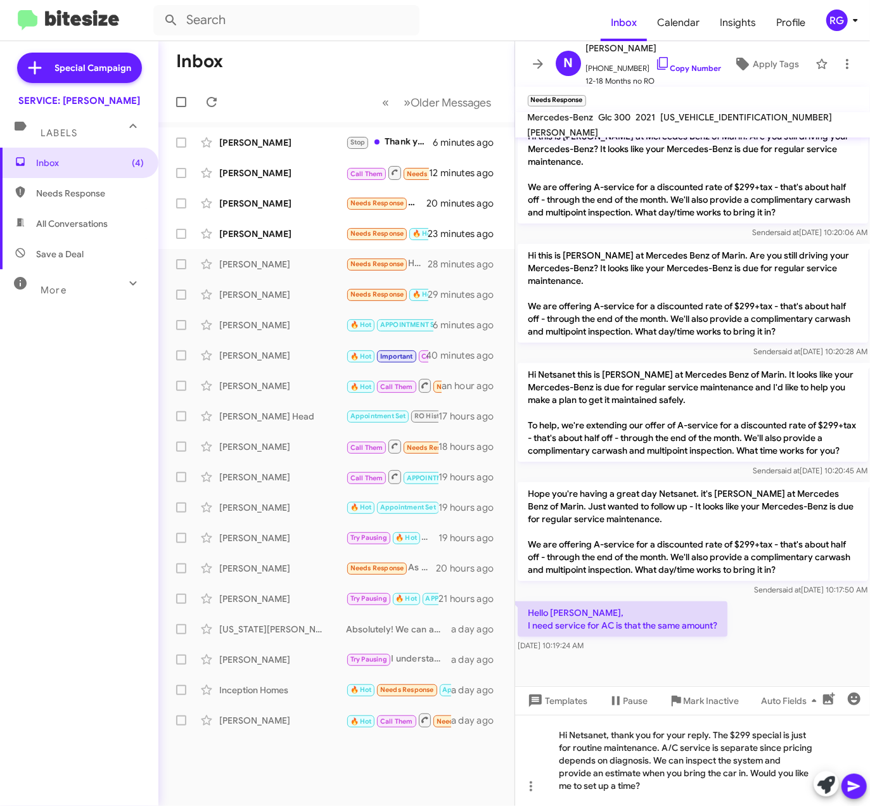
click at [754, 408] on p "Hi Netsanet this is [PERSON_NAME] at Mercedes Benz of Marin. It looks like your…" at bounding box center [693, 412] width 351 height 99
click at [735, 792] on div "Hi Netsanet, thank you for your reply. The $299 special is just for routine mai…" at bounding box center [693, 760] width 356 height 91
drag, startPoint x: 733, startPoint y: 789, endPoint x: 516, endPoint y: 685, distance: 240.4
click at [516, 685] on div "Hi Netsanet, this is [PERSON_NAME], Manager at Mercedes Benz of Marin. Thanks f…" at bounding box center [693, 472] width 356 height 669
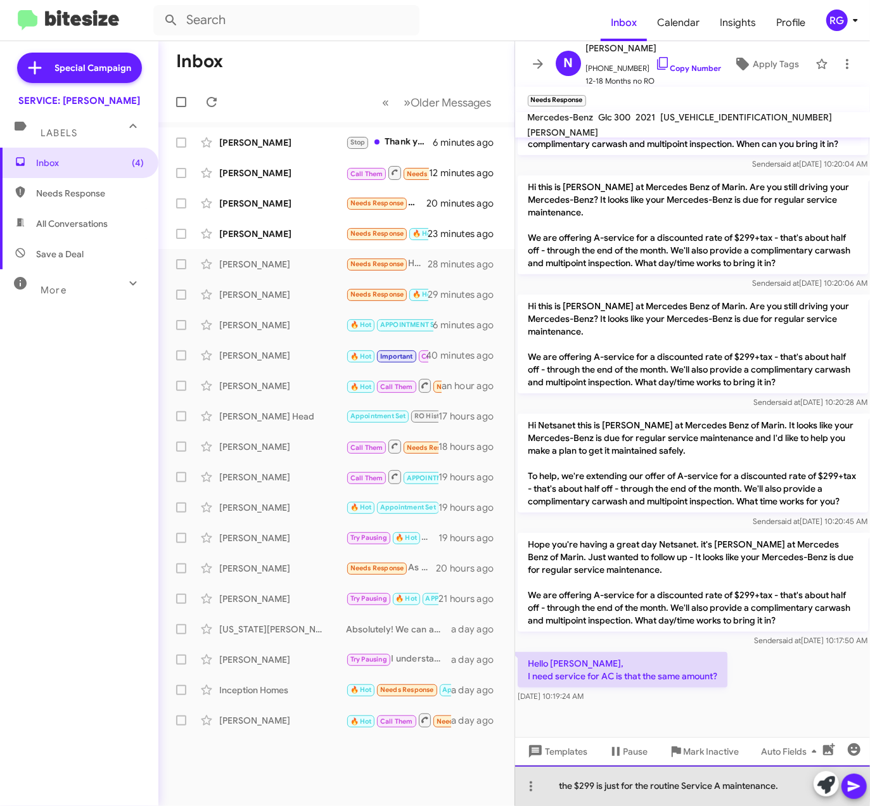
click at [562, 784] on div "the $299 is just for the routine Service A maintenance." at bounding box center [693, 786] width 356 height 41
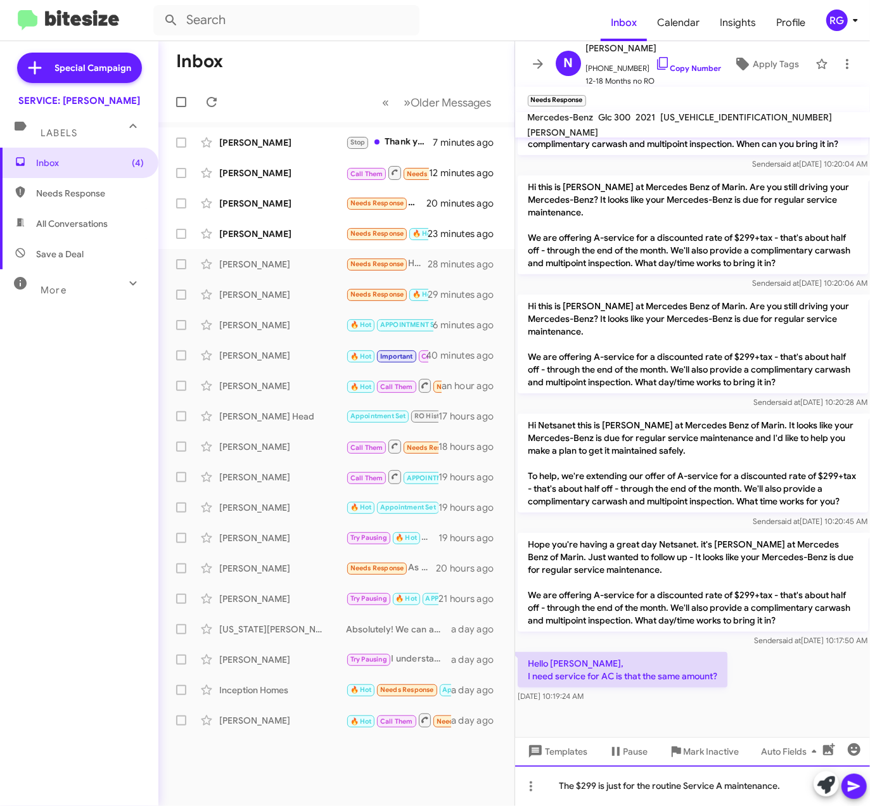
drag, startPoint x: 674, startPoint y: 794, endPoint x: 701, endPoint y: 799, distance: 27.2
click at [675, 794] on div "The $299 is just for the routine Service A maintenance." at bounding box center [693, 786] width 356 height 41
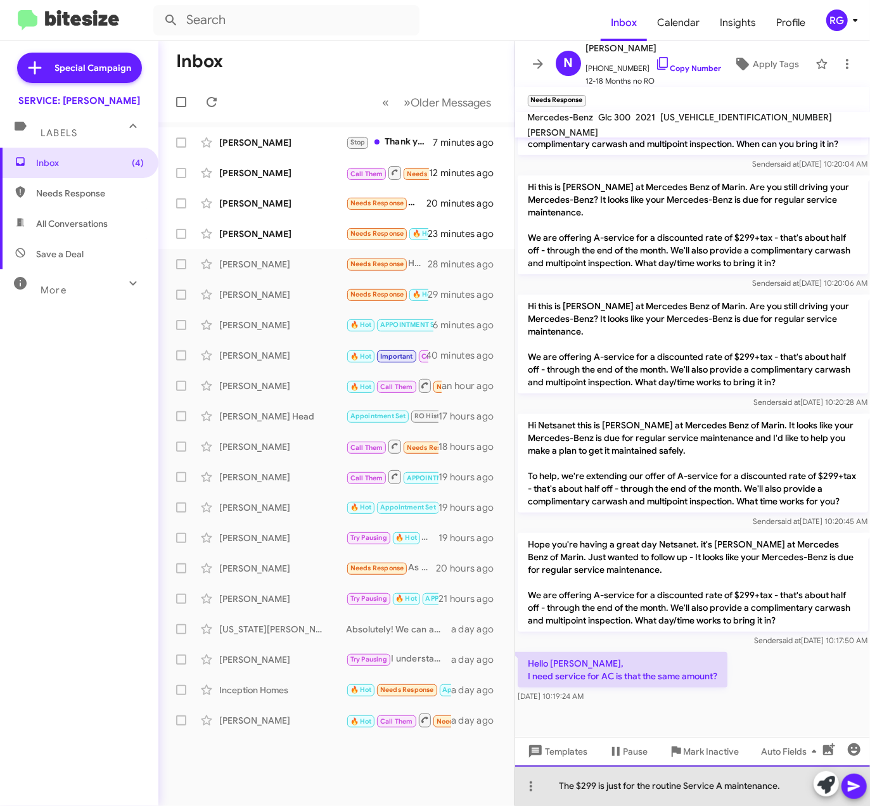
drag, startPoint x: 753, startPoint y: 789, endPoint x: 746, endPoint y: 795, distance: 9.4
click at [749, 792] on div "The $299 is just for the routine Service A maintenance." at bounding box center [693, 786] width 356 height 41
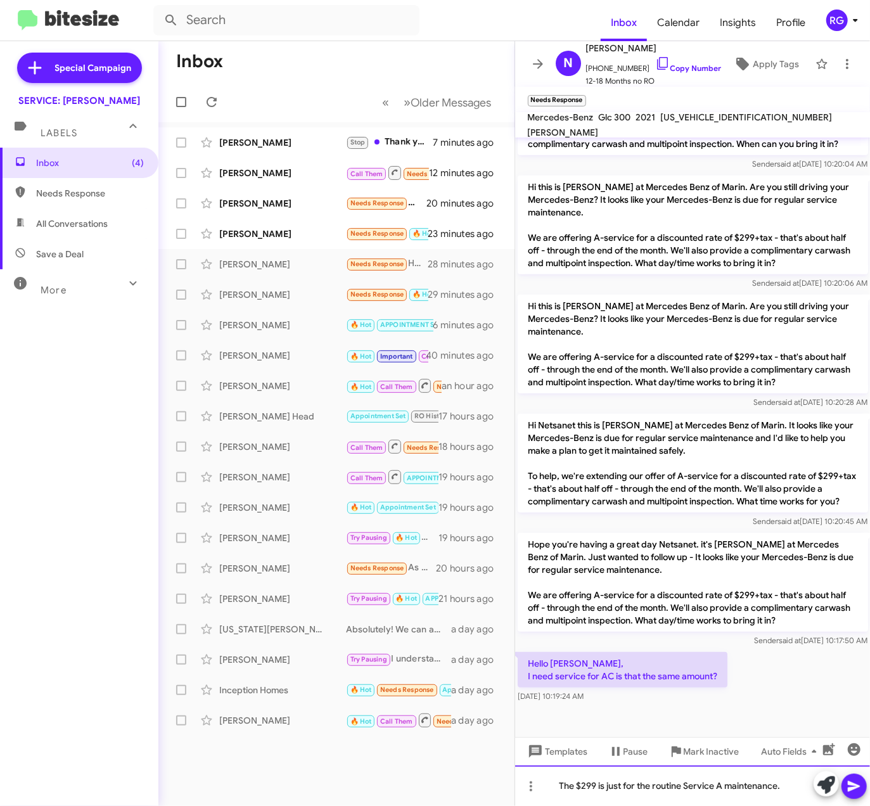
click at [767, 790] on div "The $299 is just for the routine Service A maintenance." at bounding box center [693, 786] width 356 height 41
click at [789, 795] on div "The $299 is just for the routine Service A maintenance." at bounding box center [693, 786] width 356 height 41
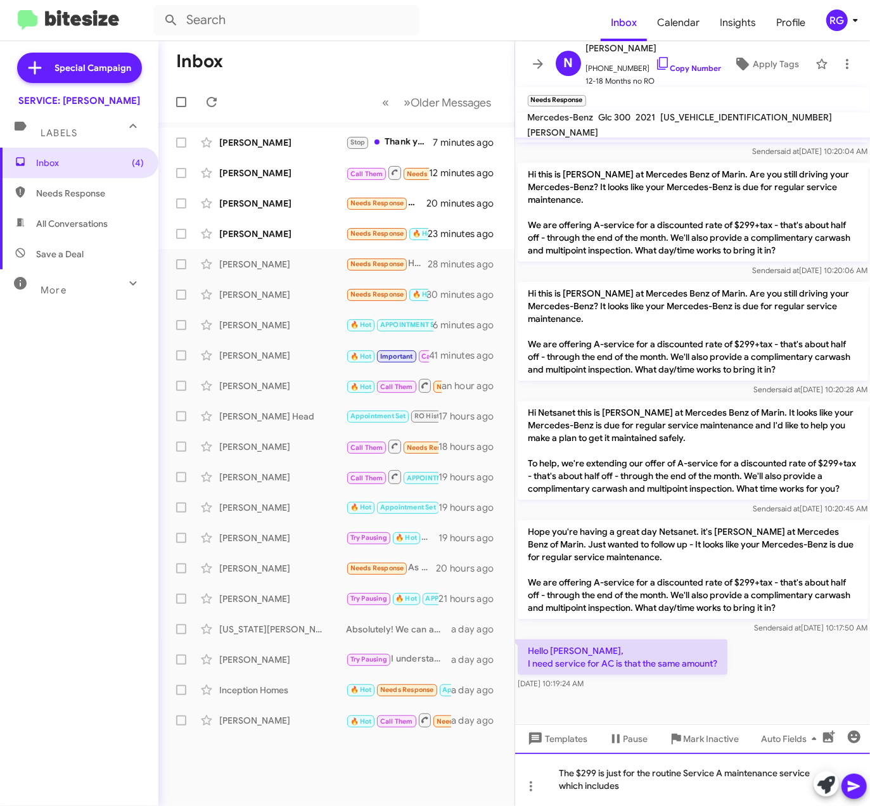
click at [640, 787] on div "The $299 is just for the routine Service A maintenance service which includes" at bounding box center [693, 779] width 356 height 53
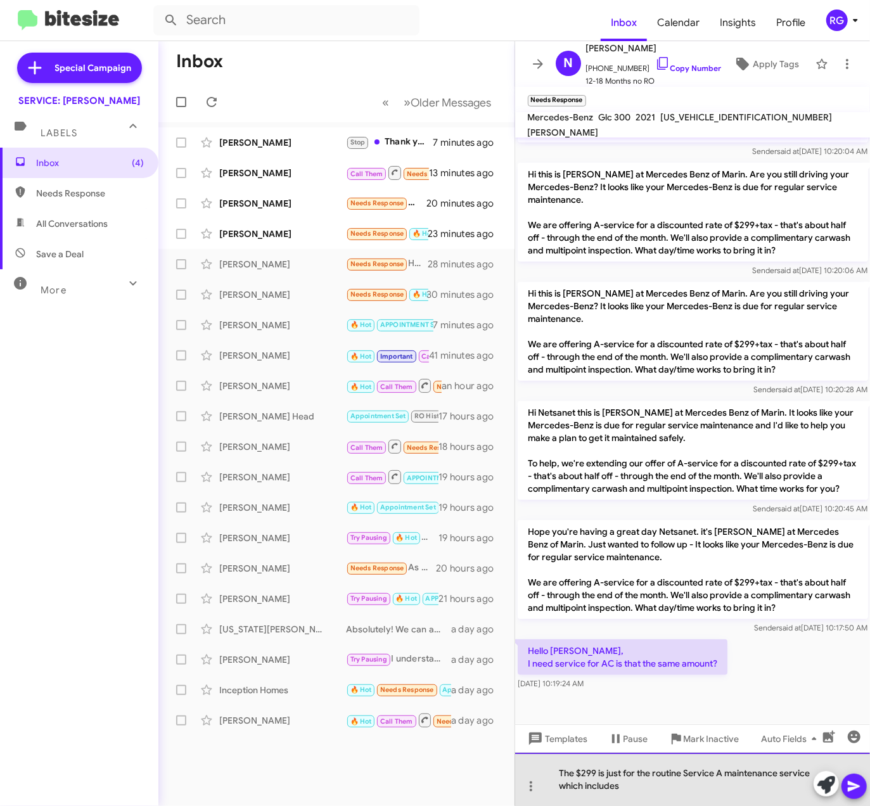
click at [657, 786] on div "The $299 is just for the routine Service A maintenance service which includes" at bounding box center [693, 779] width 356 height 53
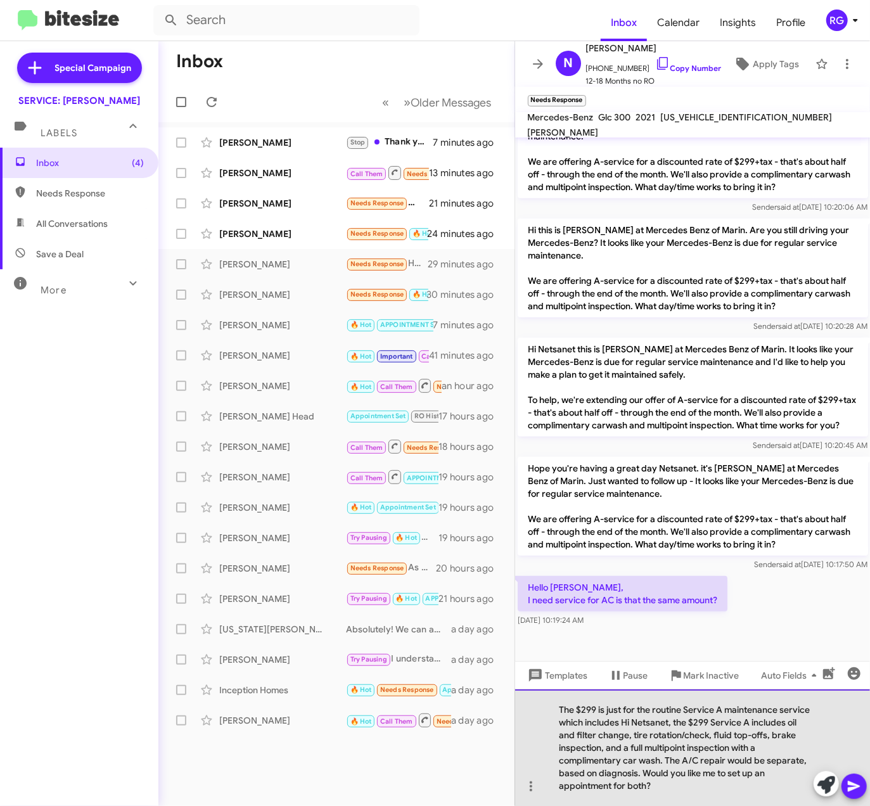
drag, startPoint x: 752, startPoint y: 721, endPoint x: 622, endPoint y: 723, distance: 130.0
click at [622, 723] on div "The $299 is just for the routine Service A maintenance service which includes H…" at bounding box center [693, 748] width 356 height 117
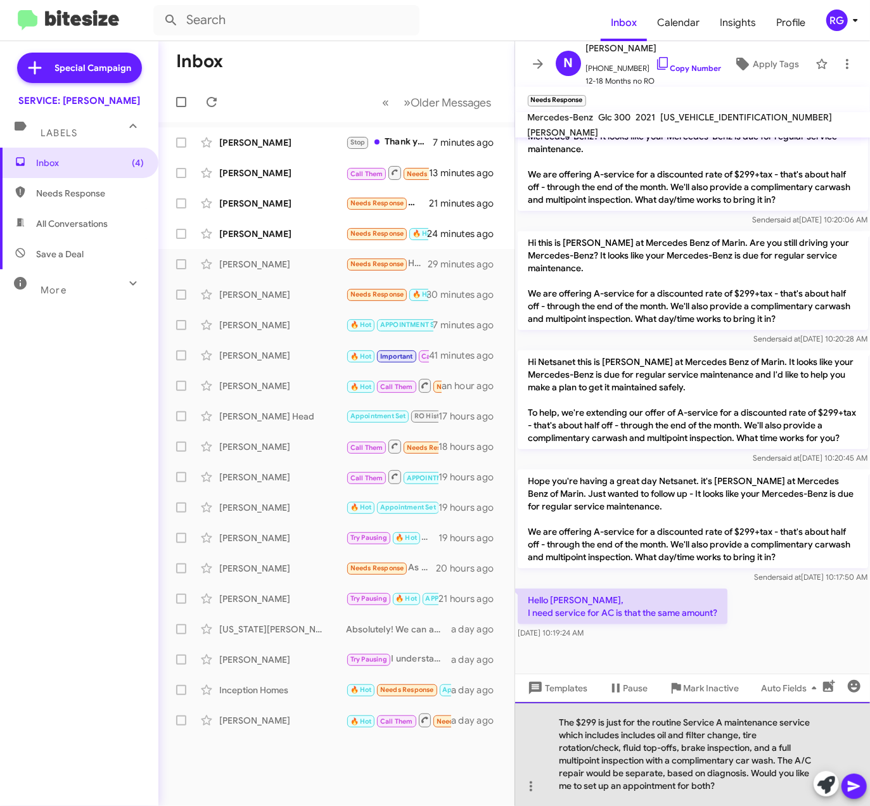
drag, startPoint x: 777, startPoint y: 759, endPoint x: 825, endPoint y: 770, distance: 49.2
click at [825, 770] on div "The $299 is just for the routine Service A maintenance service which includes i…" at bounding box center [693, 754] width 356 height 104
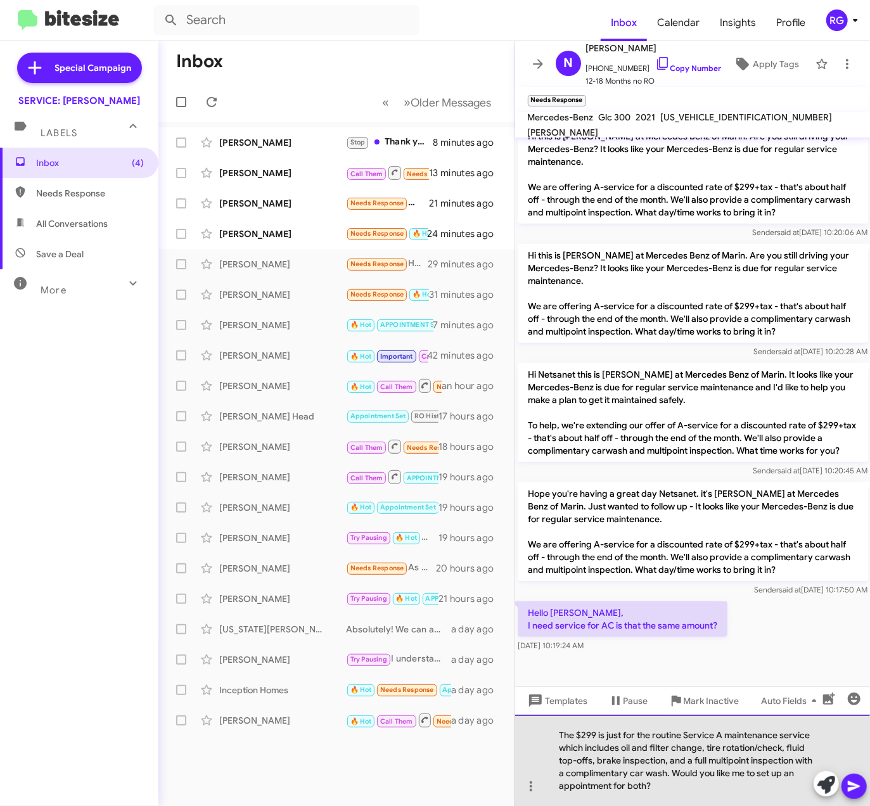
drag, startPoint x: 811, startPoint y: 733, endPoint x: 786, endPoint y: 731, distance: 25.4
click at [786, 731] on div "The $299 is just for the routine Service A maintenance service which includes o…" at bounding box center [693, 760] width 356 height 91
drag, startPoint x: 780, startPoint y: 731, endPoint x: 806, endPoint y: 754, distance: 35.1
click at [824, 735] on div "The $299 is just for the routine Service A maintenance service which includes o…" at bounding box center [693, 760] width 356 height 91
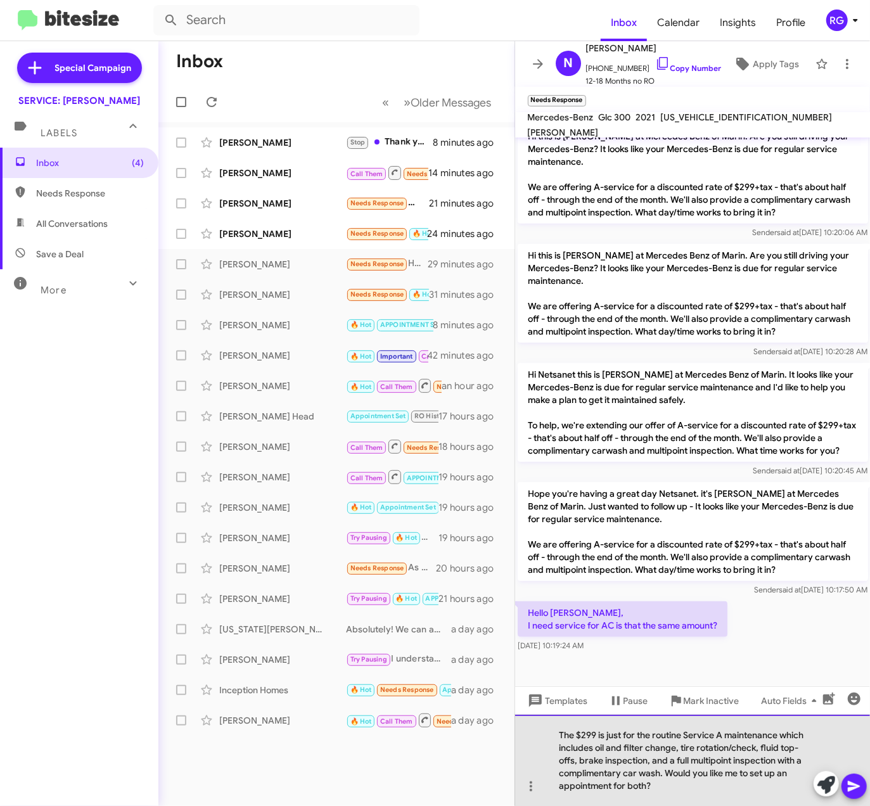
drag, startPoint x: 648, startPoint y: 787, endPoint x: 629, endPoint y: 781, distance: 19.9
click at [629, 781] on div "The $299 is just for the routine Service A maintenance which includes oil and f…" at bounding box center [693, 760] width 356 height 91
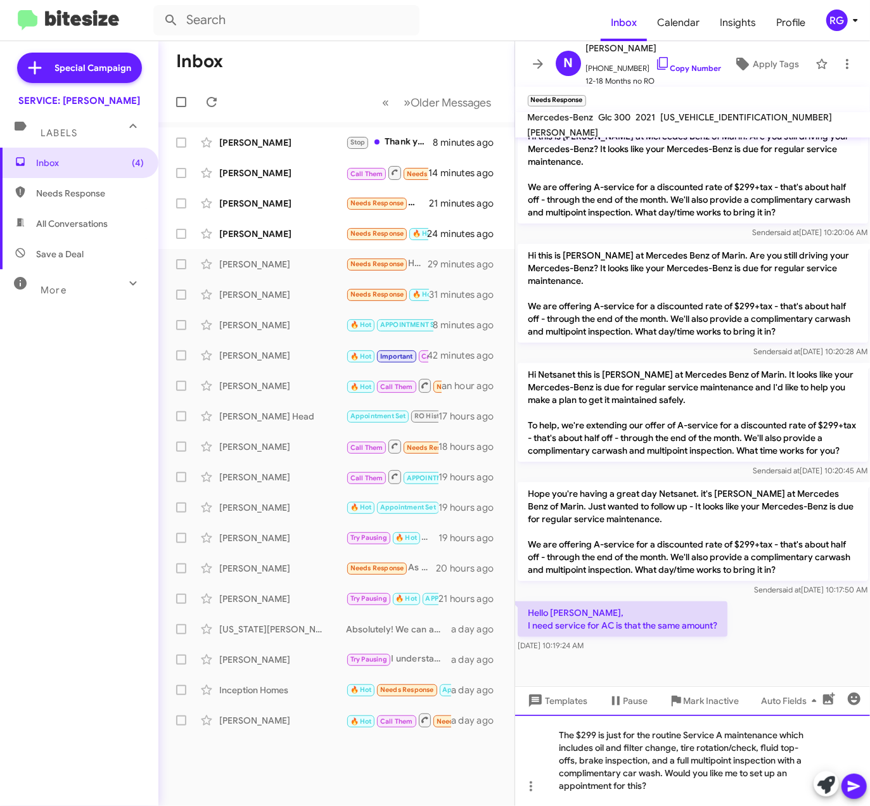
click at [756, 733] on div "The $299 is just for the routine Service A maintenance which includes oil and f…" at bounding box center [693, 760] width 356 height 91
click at [782, 736] on div "The $299 is just for the routine Service A maintenance which includes oil and f…" at bounding box center [693, 760] width 356 height 91
click at [822, 736] on div "The $299 is just for the routine Service A maintenance which includes oil and f…" at bounding box center [693, 760] width 356 height 91
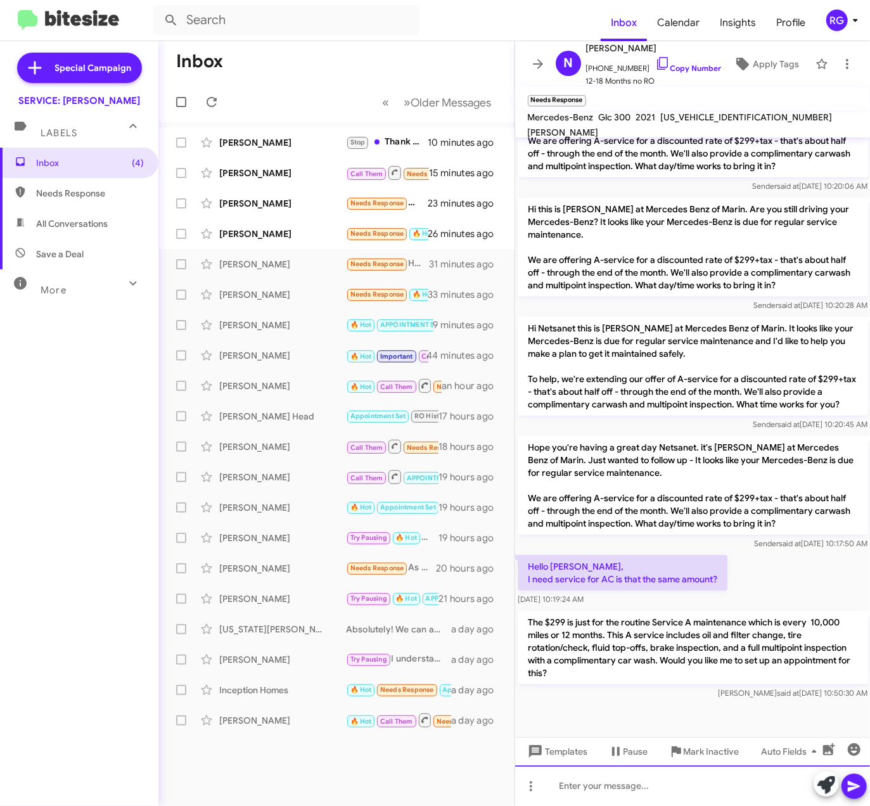
scroll to position [543, 0]
click at [300, 234] on div "[PERSON_NAME]" at bounding box center [282, 234] width 127 height 13
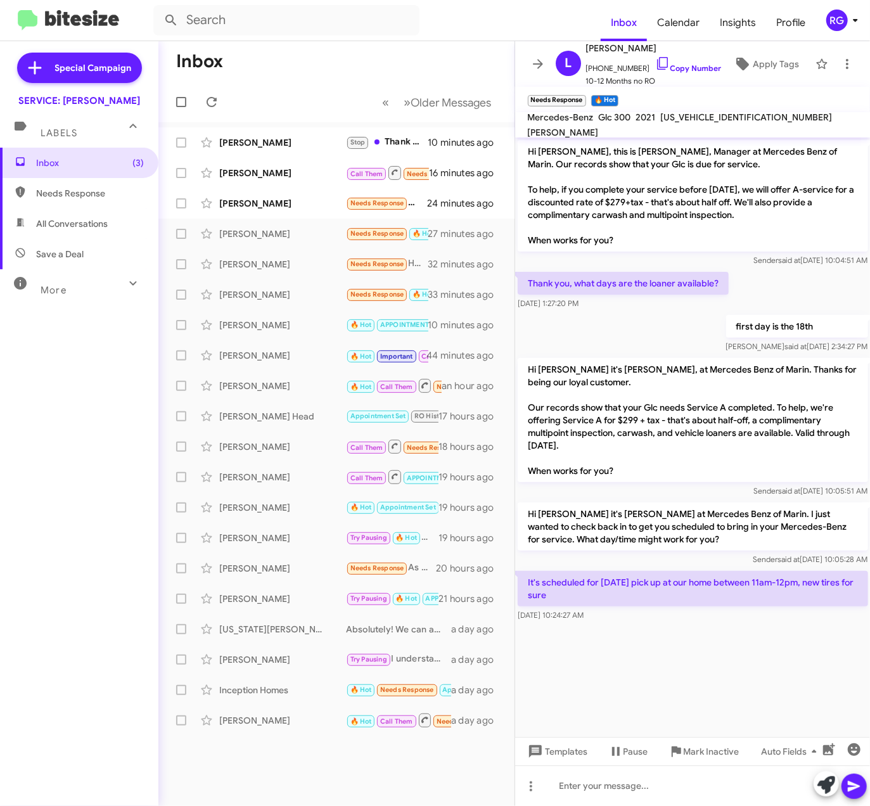
click at [721, 123] on span "[US_VEHICLE_IDENTIFICATION_NUMBER]" at bounding box center [747, 117] width 172 height 11
copy span "[US_VEHICLE_IDENTIFICATION_NUMBER]"
click at [819, 782] on icon at bounding box center [827, 786] width 18 height 18
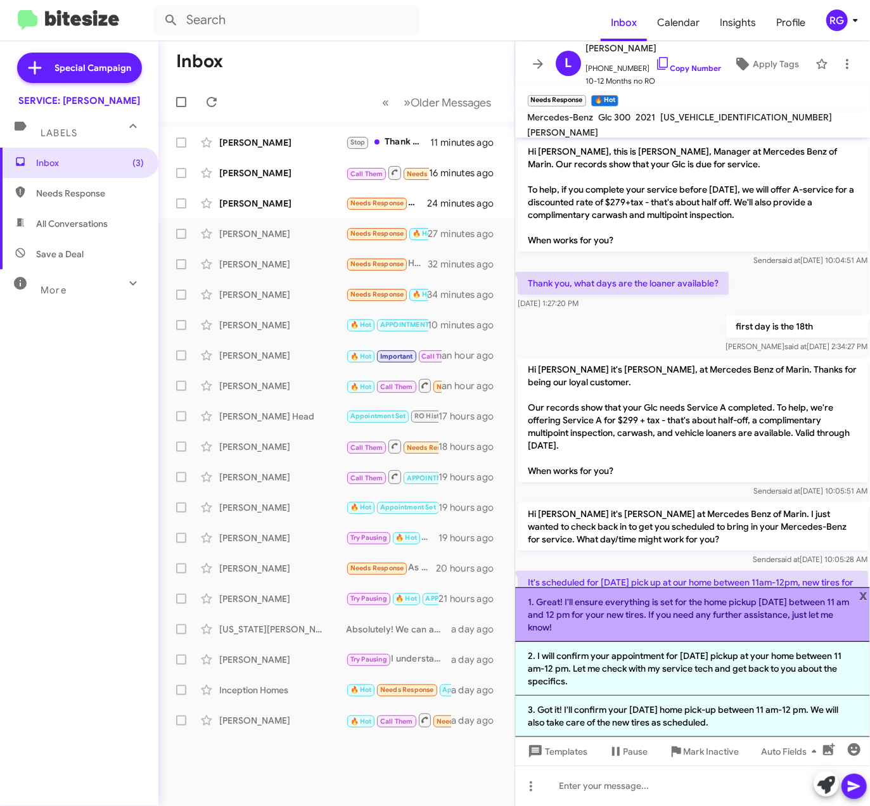
click at [594, 625] on li "1. Great! I'll ensure everything is set for the home pickup [DATE] between 11 a…" at bounding box center [693, 615] width 356 height 55
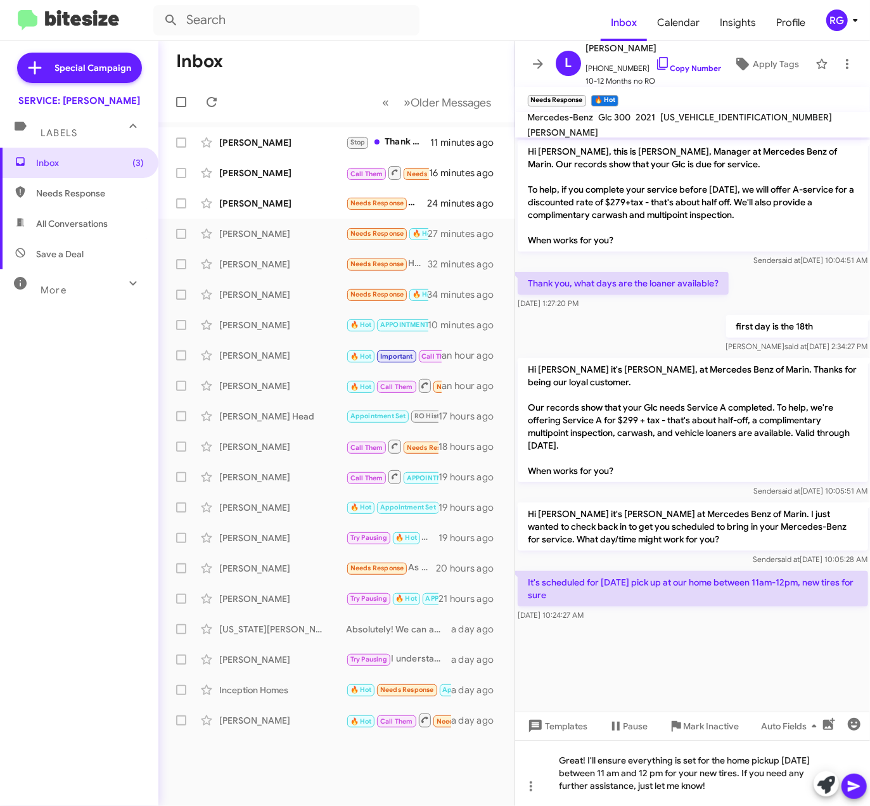
click at [841, 784] on div at bounding box center [840, 785] width 53 height 28
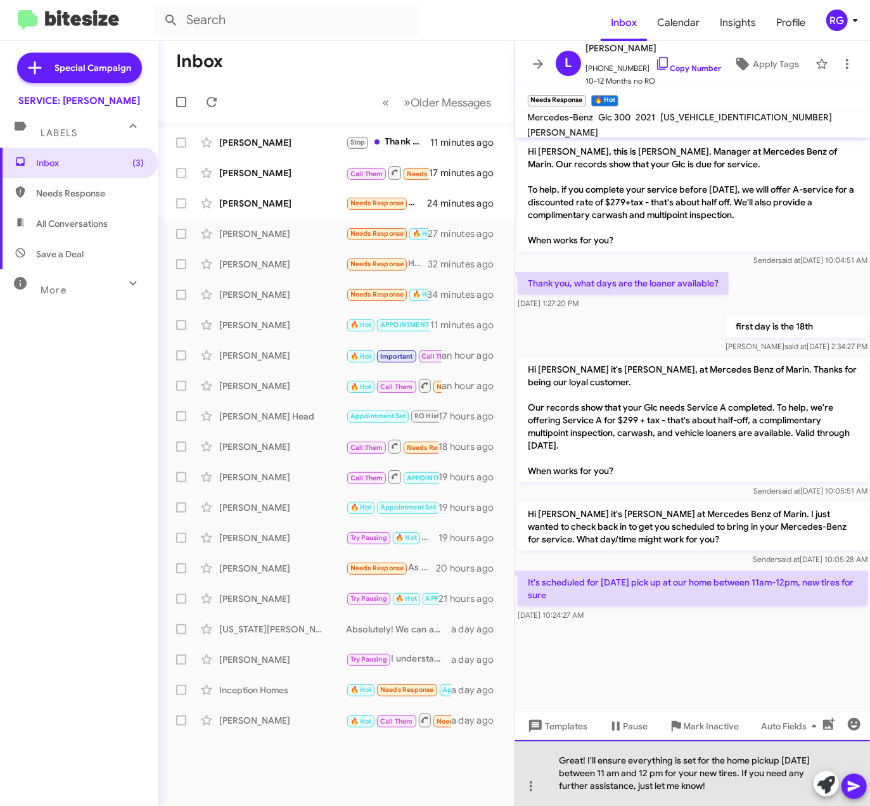
drag, startPoint x: 714, startPoint y: 772, endPoint x: 789, endPoint y: 777, distance: 75.0
click at [789, 777] on div "Great! I'll ensure everything is set for the home pickup [DATE] between 11 am a…" at bounding box center [693, 773] width 356 height 66
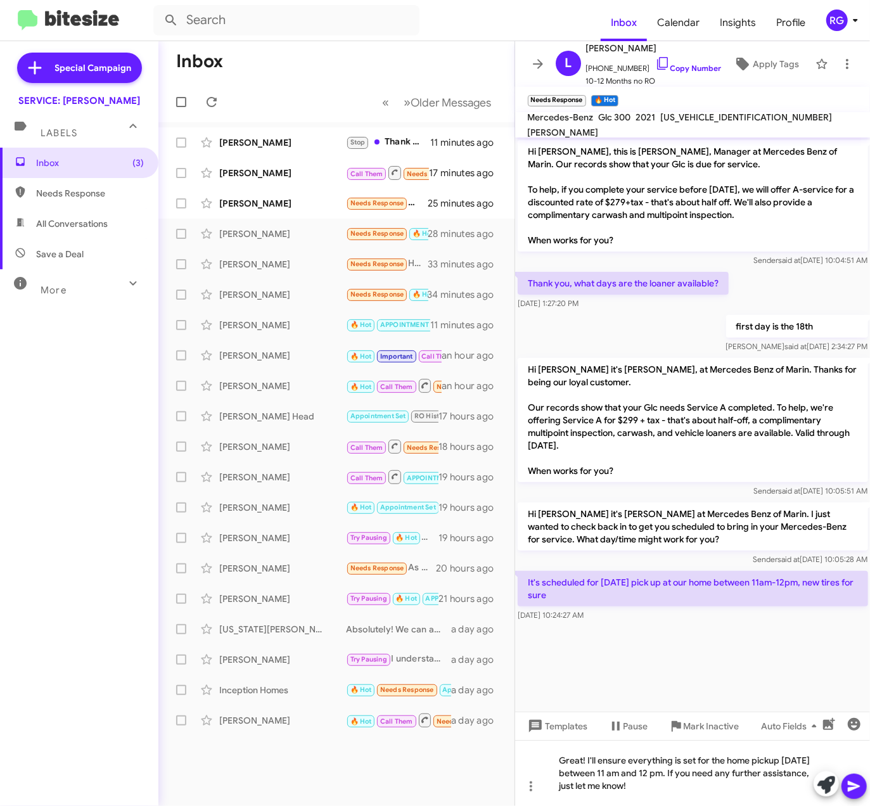
click at [853, 794] on span at bounding box center [854, 786] width 15 height 25
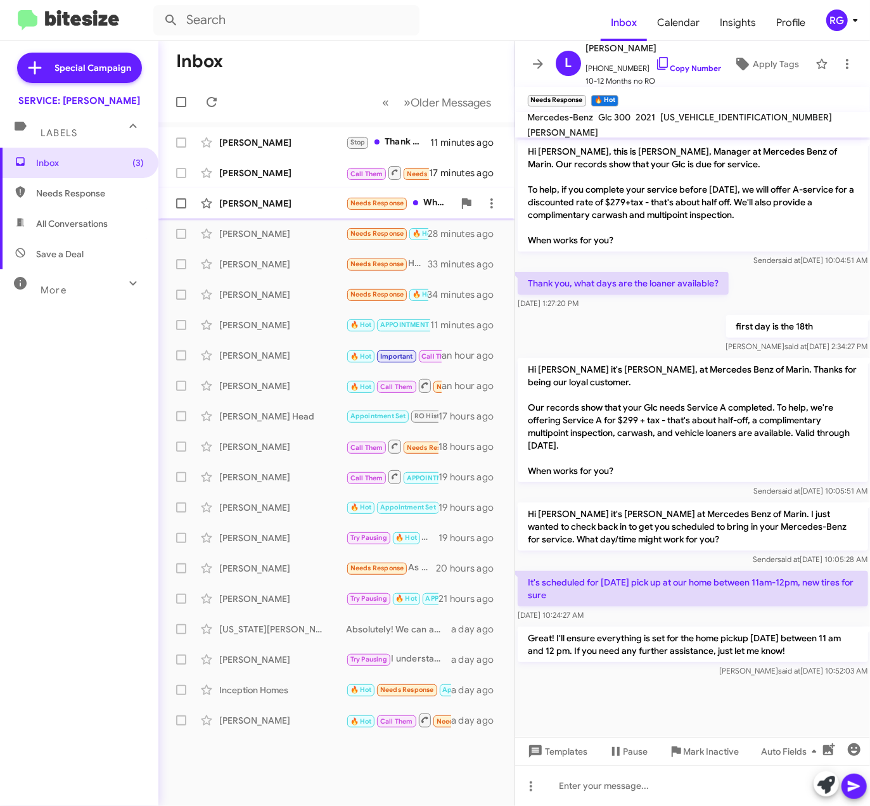
click at [320, 208] on div "[PERSON_NAME]" at bounding box center [282, 203] width 127 height 13
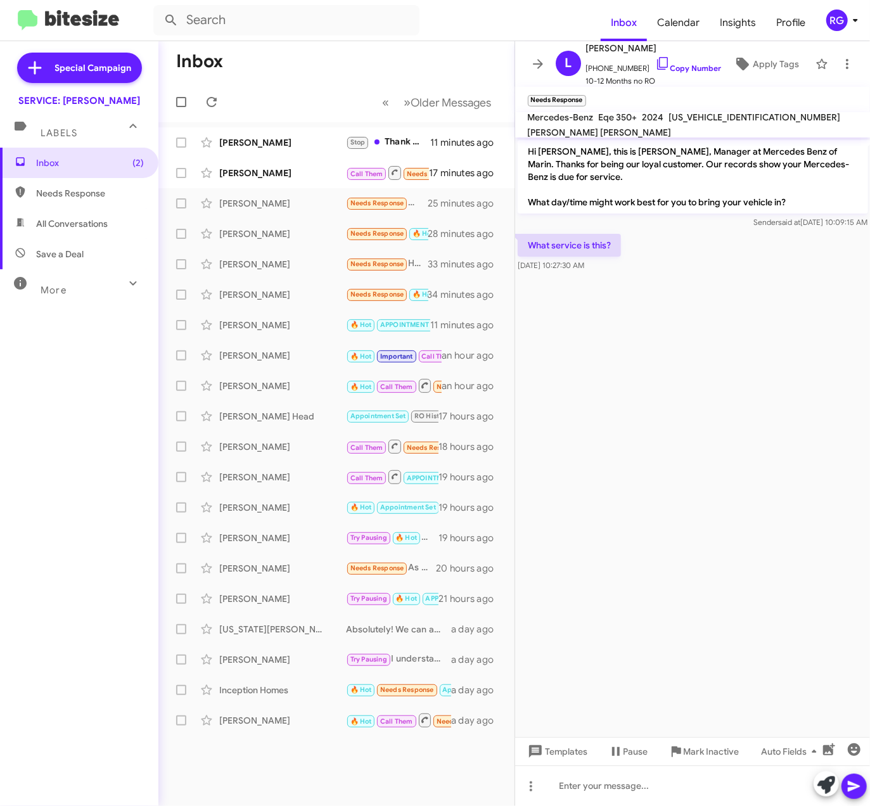
click at [697, 118] on div "[US_VEHICLE_IDENTIFICATION_NUMBER]" at bounding box center [755, 117] width 177 height 15
copy span "[US_VEHICLE_IDENTIFICATION_NUMBER]"
click at [612, 779] on div at bounding box center [693, 784] width 356 height 41
click at [669, 790] on div "It looks like your EQE" at bounding box center [693, 784] width 356 height 41
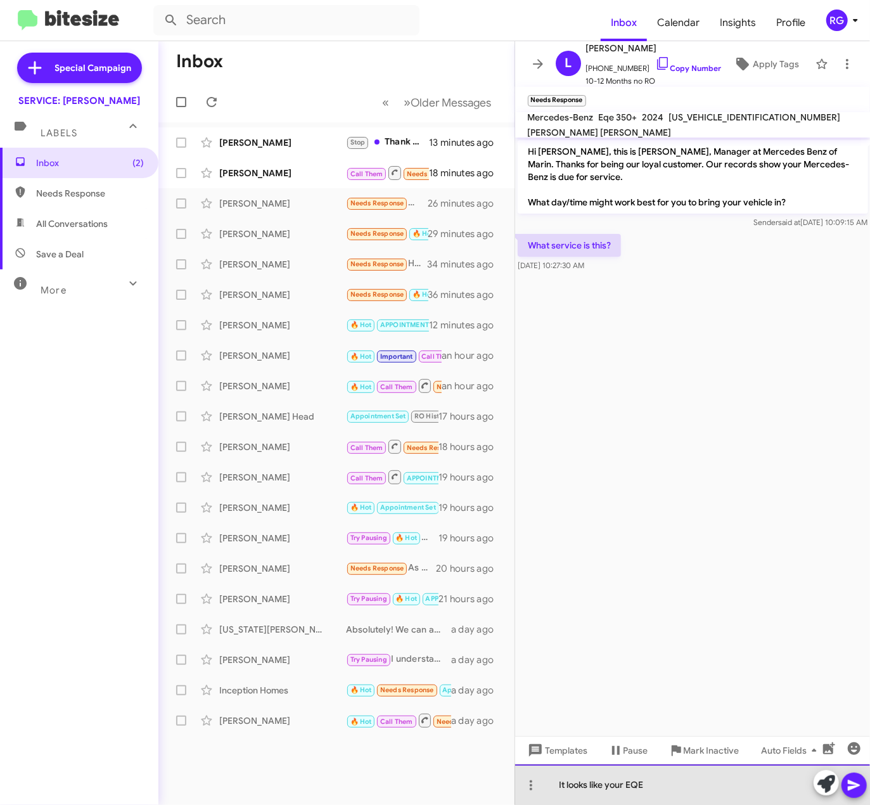
click at [630, 792] on div "It looks like your EQE" at bounding box center [693, 784] width 356 height 41
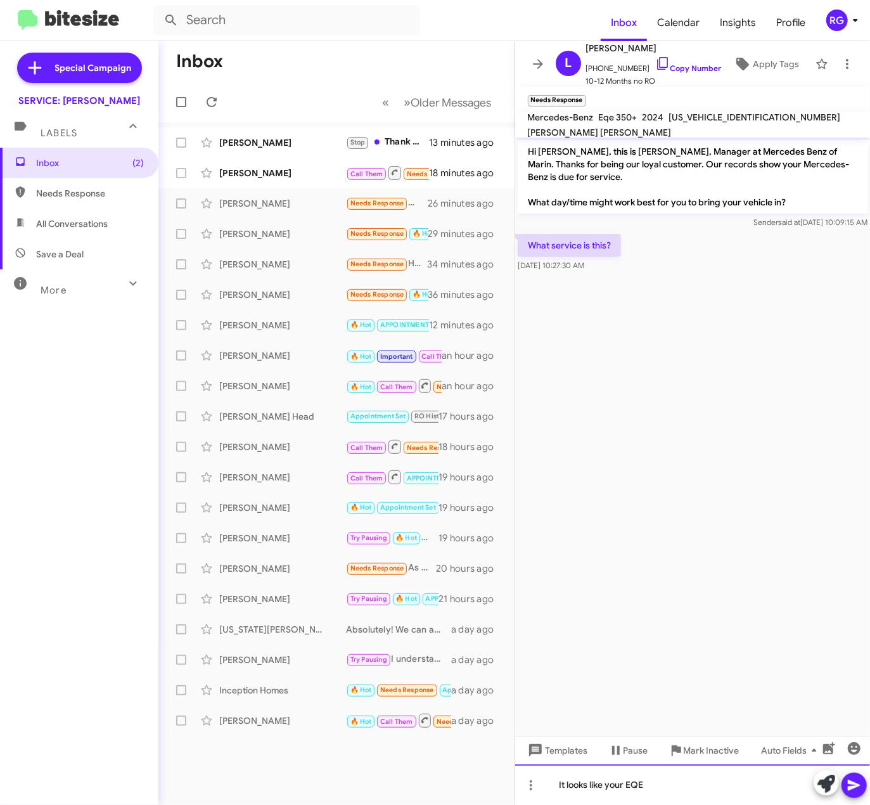
click at [630, 789] on div "It looks like your EQE" at bounding box center [693, 784] width 356 height 41
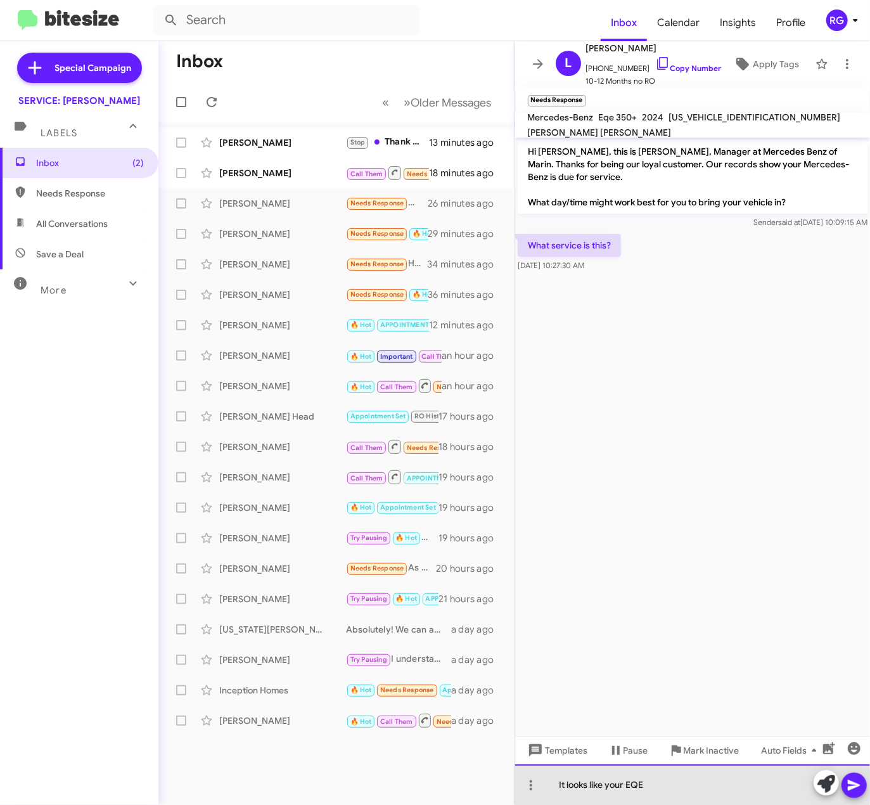
click at [626, 786] on div "It looks like your EQE" at bounding box center [693, 784] width 356 height 41
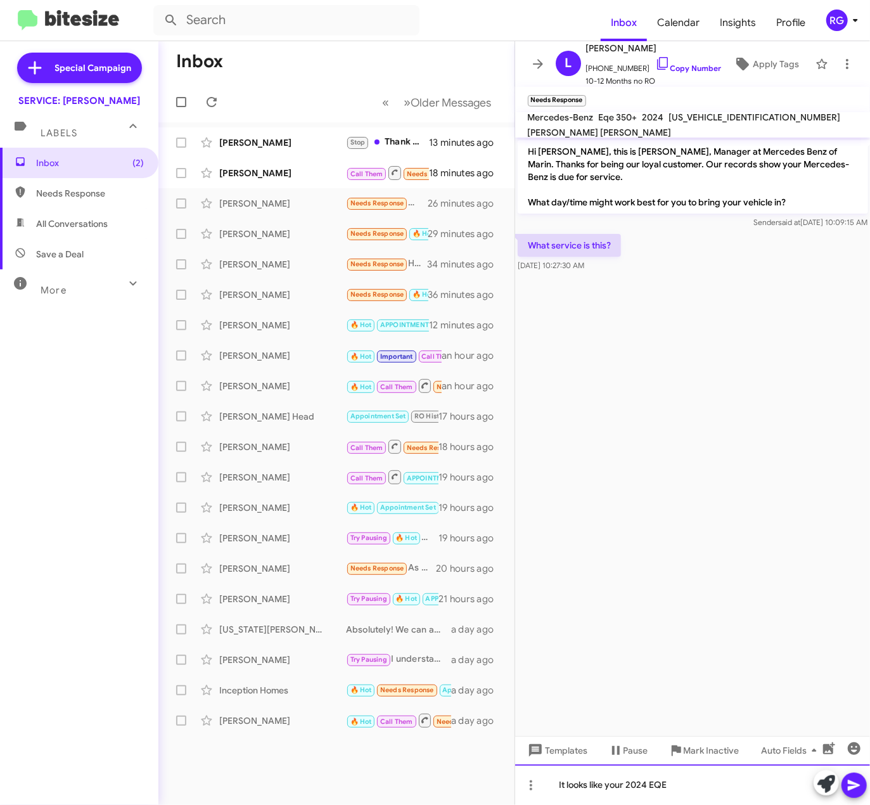
click at [672, 784] on div "It looks like your 2024 EQE" at bounding box center [693, 784] width 356 height 41
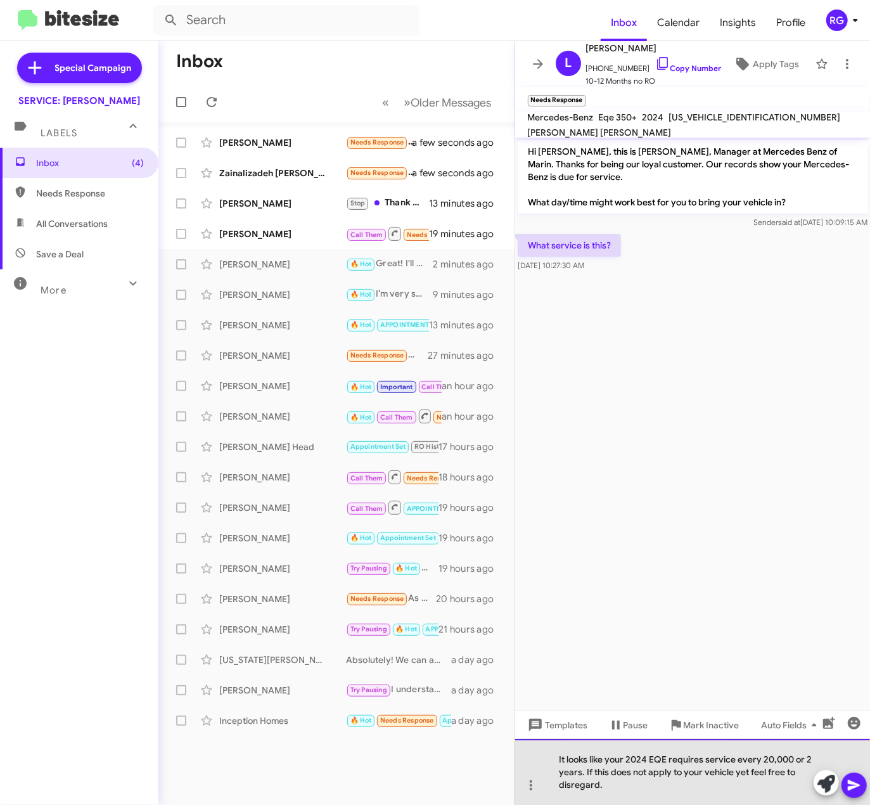
drag, startPoint x: 640, startPoint y: 787, endPoint x: 543, endPoint y: 751, distance: 104.3
click at [543, 751] on div "It looks like your 2024 EQE requires service every 20,000 or 2 years. If this d…" at bounding box center [693, 772] width 356 height 66
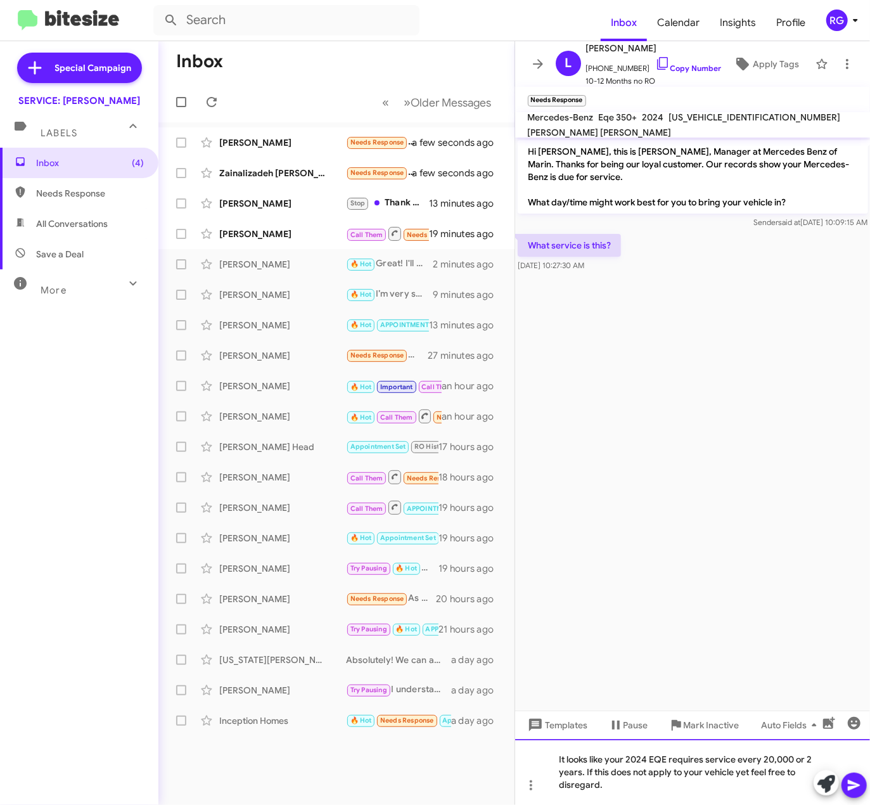
click at [611, 771] on div "It looks like your 2024 EQE requires service every 20,000 or 2 years. If this d…" at bounding box center [693, 772] width 356 height 66
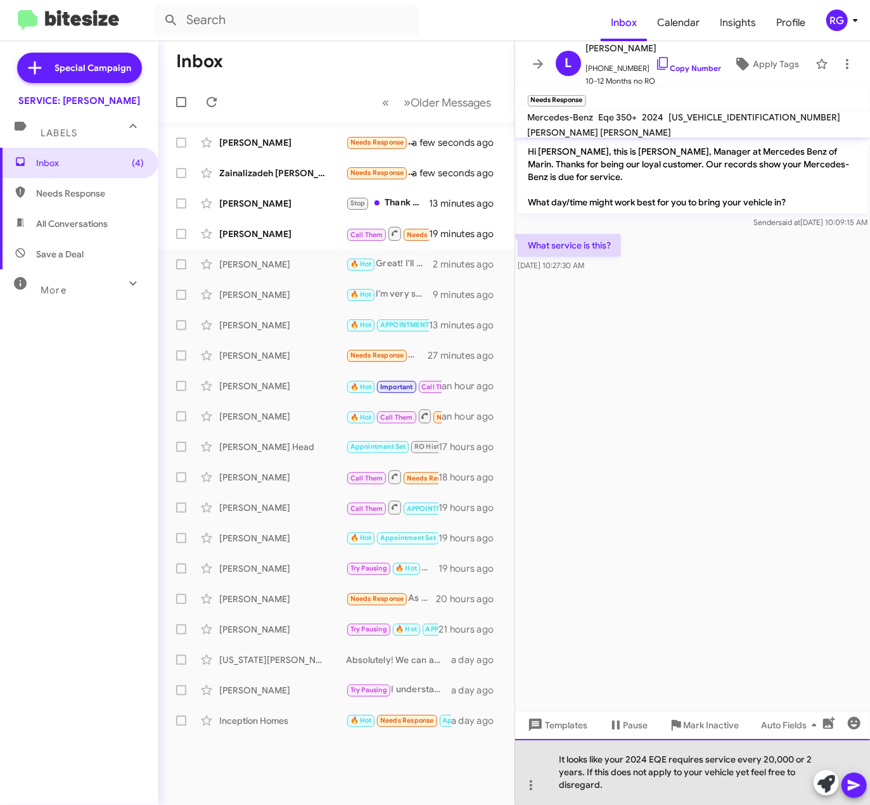
drag, startPoint x: 745, startPoint y: 764, endPoint x: 757, endPoint y: 764, distance: 11.4
click at [747, 764] on div "It looks like your 2024 EQE requires service every 20,000 or 2 years. If this d…" at bounding box center [693, 772] width 356 height 66
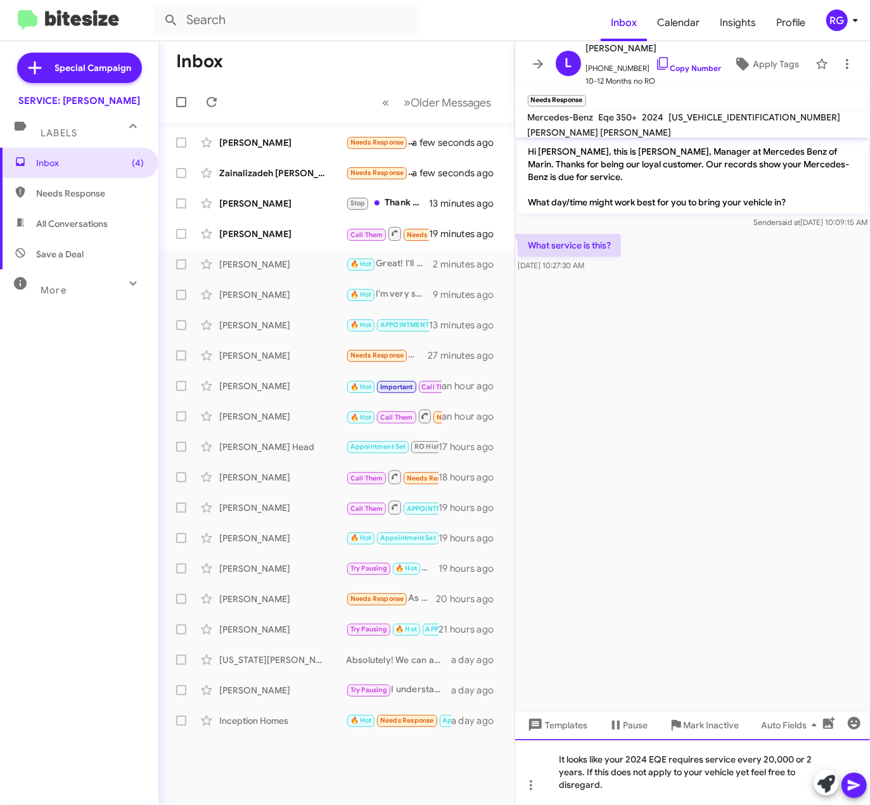
click at [749, 773] on div "It looks like your 2024 EQE requires service every 20,000 or 2 years. If this d…" at bounding box center [693, 772] width 356 height 66
click at [720, 792] on div "It looks like your 2024 EQE requires service every 20,000 or 2 years. If this d…" at bounding box center [693, 772] width 356 height 66
click at [853, 792] on icon at bounding box center [854, 785] width 15 height 15
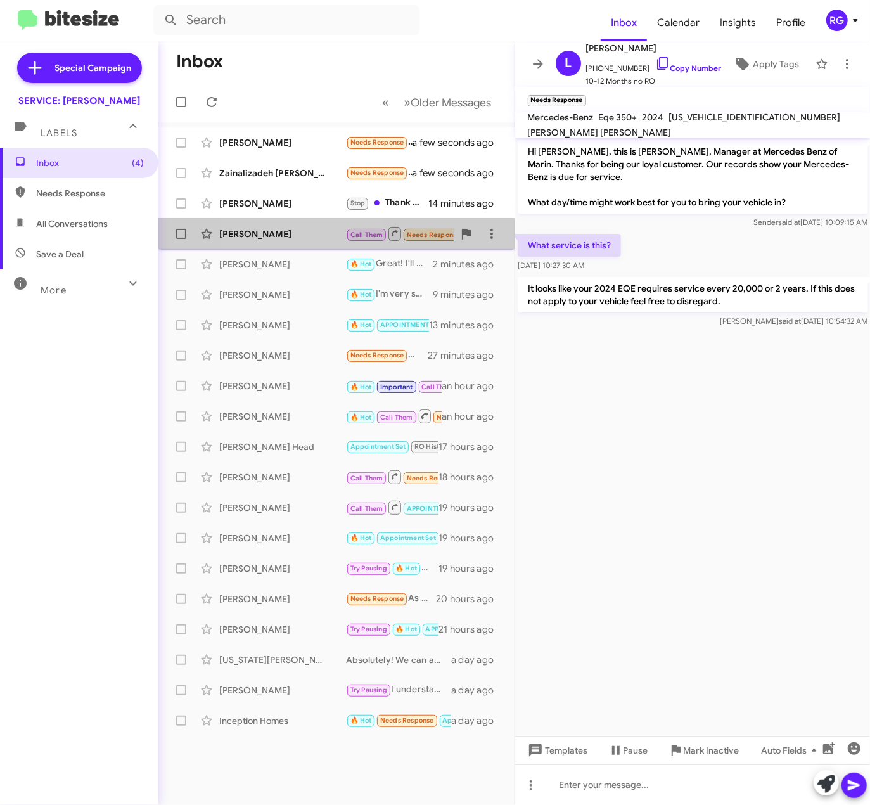
click at [287, 235] on div "[PERSON_NAME]" at bounding box center [282, 234] width 127 height 13
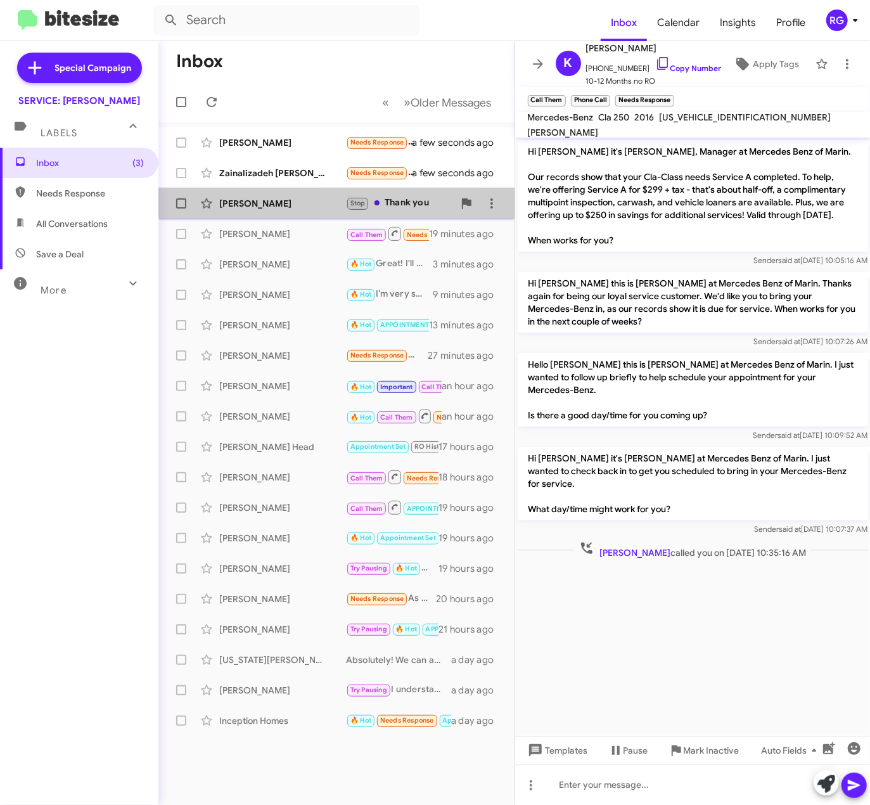
click at [363, 200] on span "Stop" at bounding box center [358, 203] width 15 height 8
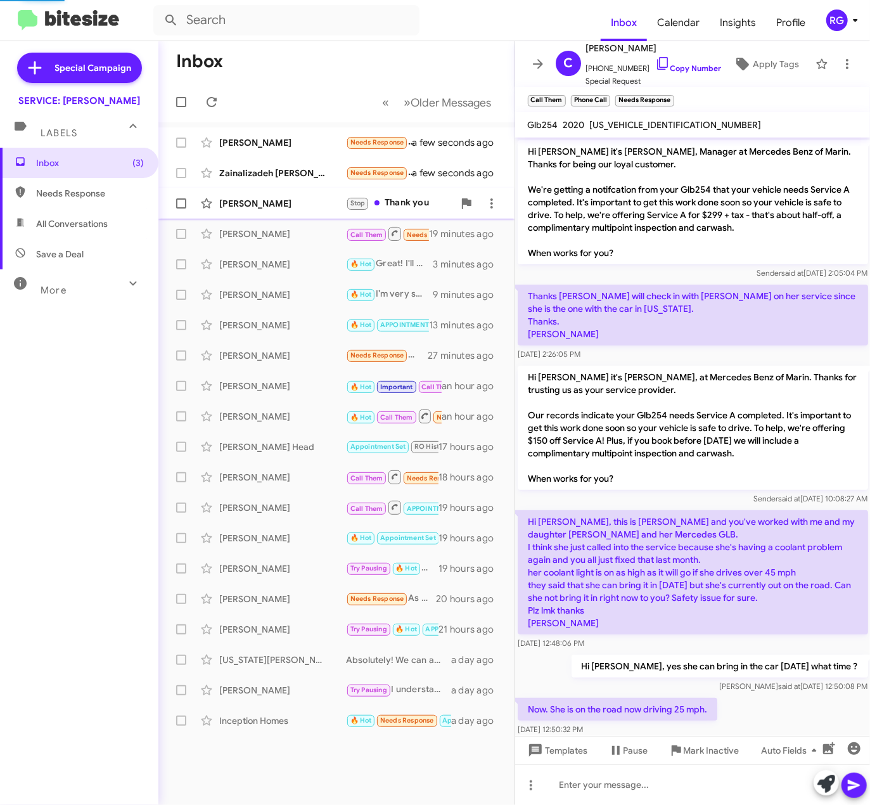
scroll to position [1284, 0]
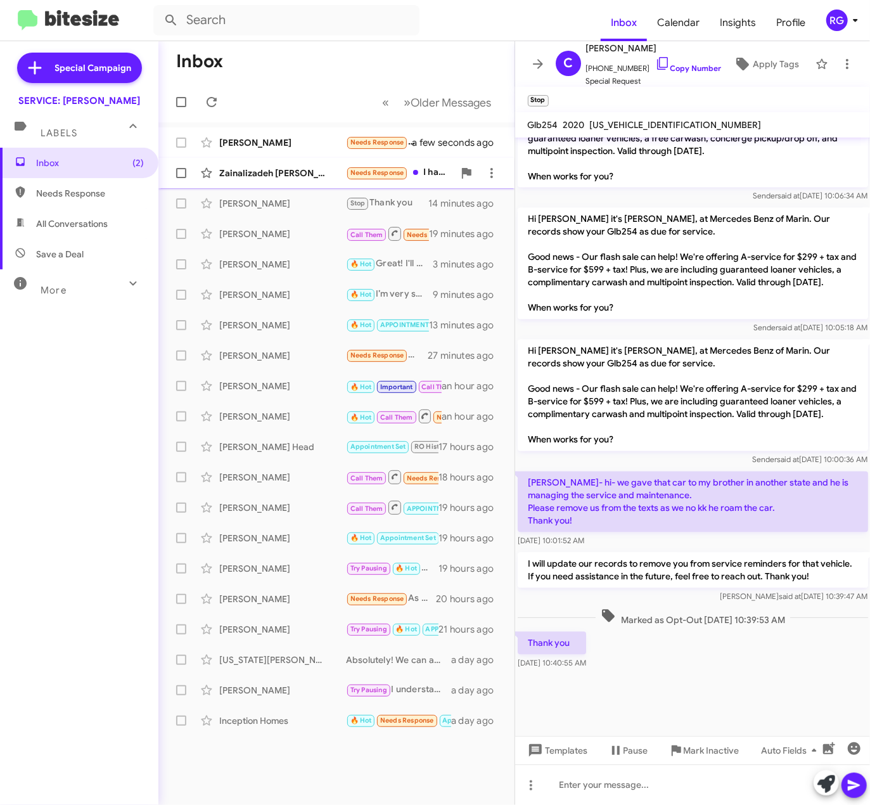
click at [316, 178] on div "Zainalizadeh [PERSON_NAME]" at bounding box center [282, 173] width 127 height 13
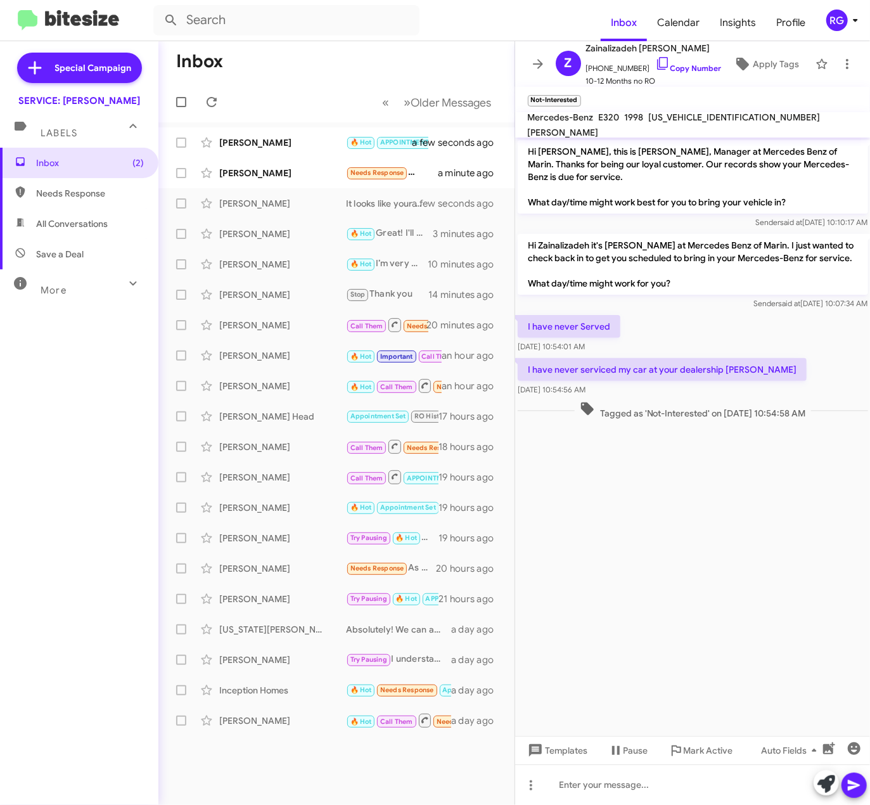
click at [687, 132] on mat-toolbar "Mercedes-Benz E320 1998 [US_VEHICLE_IDENTIFICATION_NUMBER] [PERSON_NAME][GEOGRA…" at bounding box center [693, 124] width 356 height 25
click at [695, 123] on span "[US_VEHICLE_IDENTIFICATION_NUMBER]" at bounding box center [735, 117] width 172 height 11
copy span "[US_VEHICLE_IDENTIFICATION_NUMBER]"
drag, startPoint x: 721, startPoint y: 370, endPoint x: 518, endPoint y: 247, distance: 237.2
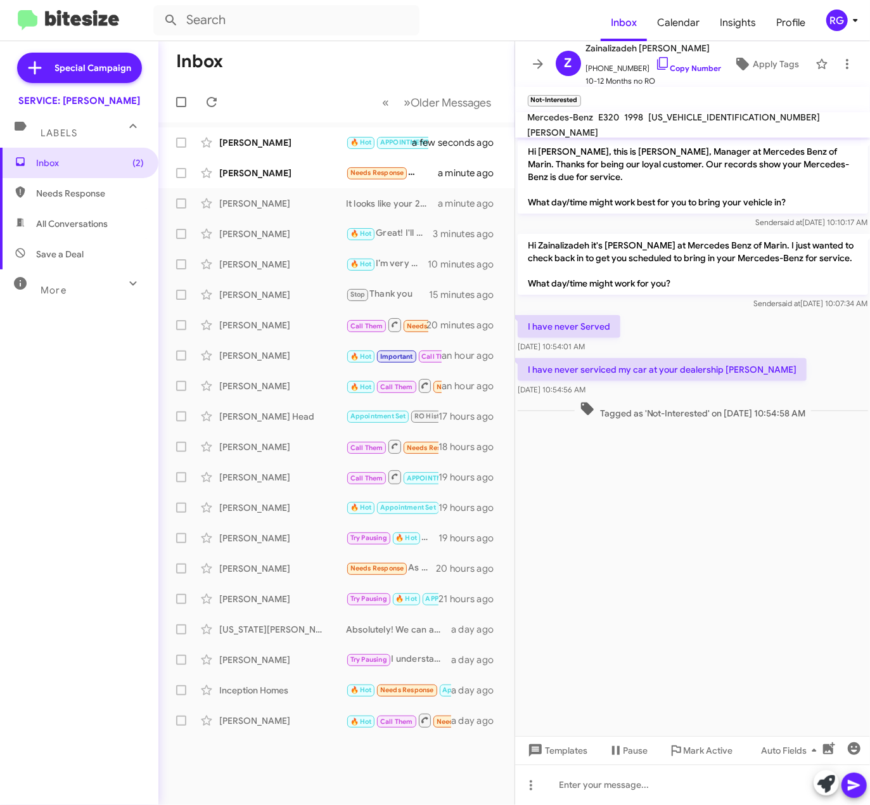
click at [518, 247] on div "Hi [PERSON_NAME], this is [PERSON_NAME], Manager at Mercedes Benz of Marin. Tha…" at bounding box center [693, 280] width 356 height 285
copy div "Hi Zainalizadeh it's [PERSON_NAME] at Mercedes Benz of Marin. I just wanted to …"
click at [558, 441] on cdk-virtual-scroll-viewport "Hi [PERSON_NAME], this is [PERSON_NAME], Manager at Mercedes Benz of Marin. Tha…" at bounding box center [693, 437] width 356 height 598
drag, startPoint x: 794, startPoint y: 558, endPoint x: 774, endPoint y: 564, distance: 21.3
click at [797, 558] on cdk-virtual-scroll-viewport "Hi [PERSON_NAME], this is [PERSON_NAME], Manager at Mercedes Benz of Marin. Tha…" at bounding box center [693, 437] width 356 height 598
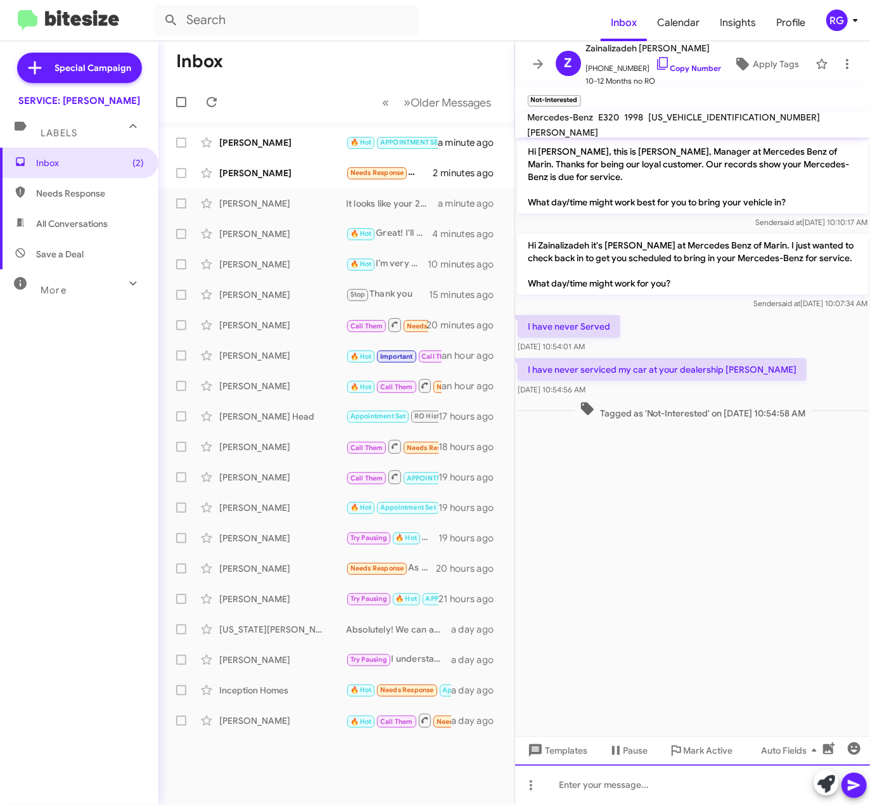
click at [661, 795] on div at bounding box center [693, 784] width 356 height 41
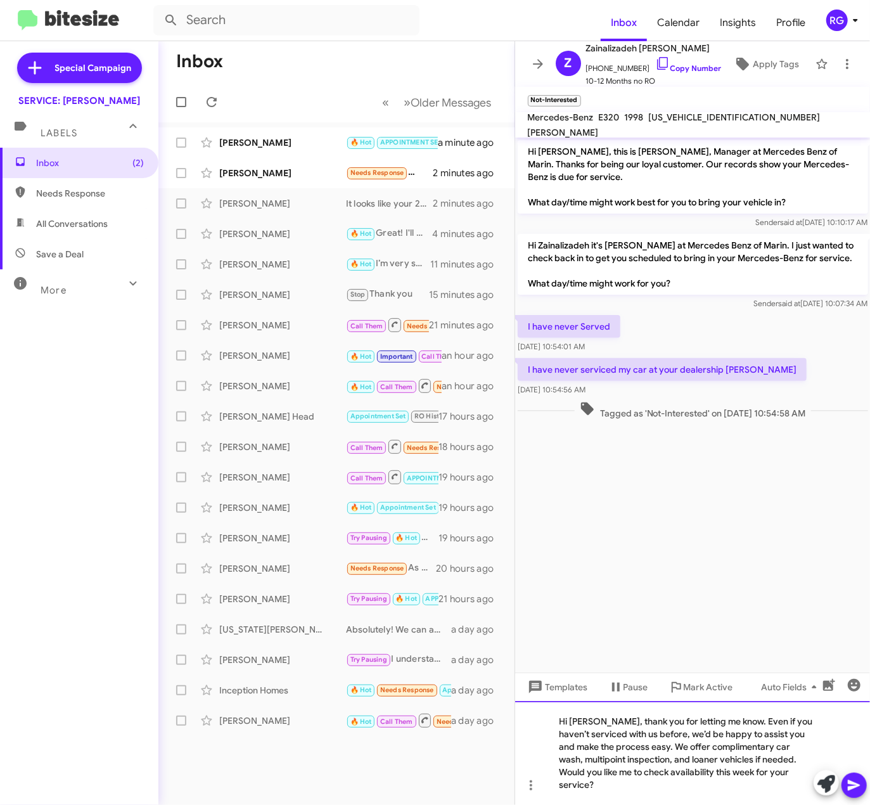
click at [587, 785] on div "Hi [PERSON_NAME], thank you for letting me know. Even if you haven’t serviced w…" at bounding box center [693, 753] width 356 height 104
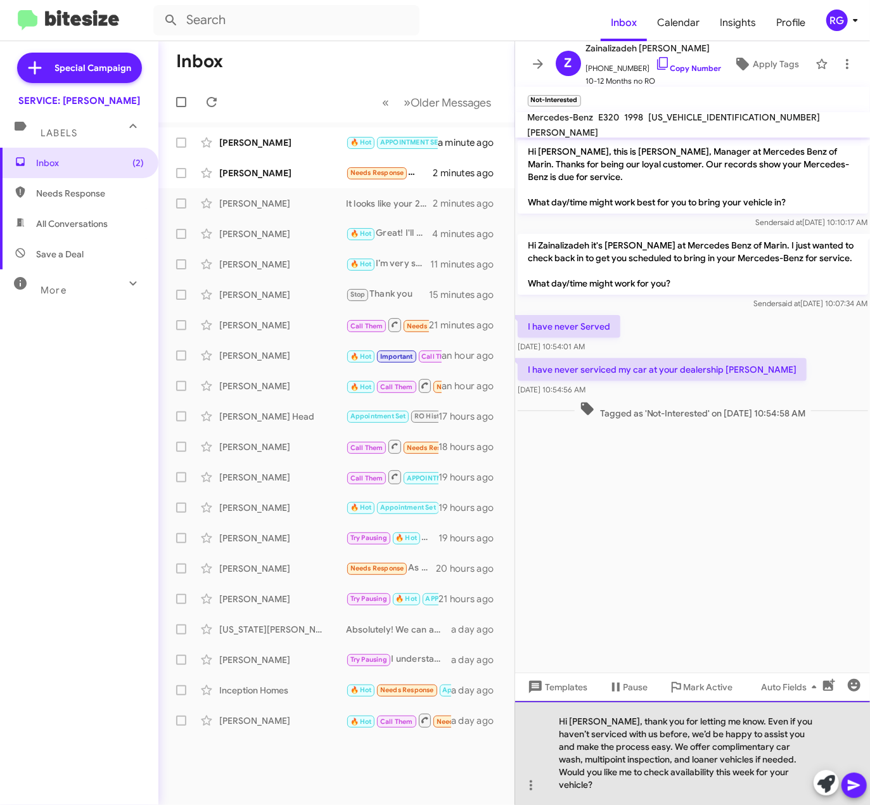
click at [778, 769] on div "Hi [PERSON_NAME], thank you for letting me know. Even if you haven’t serviced w…" at bounding box center [693, 753] width 356 height 104
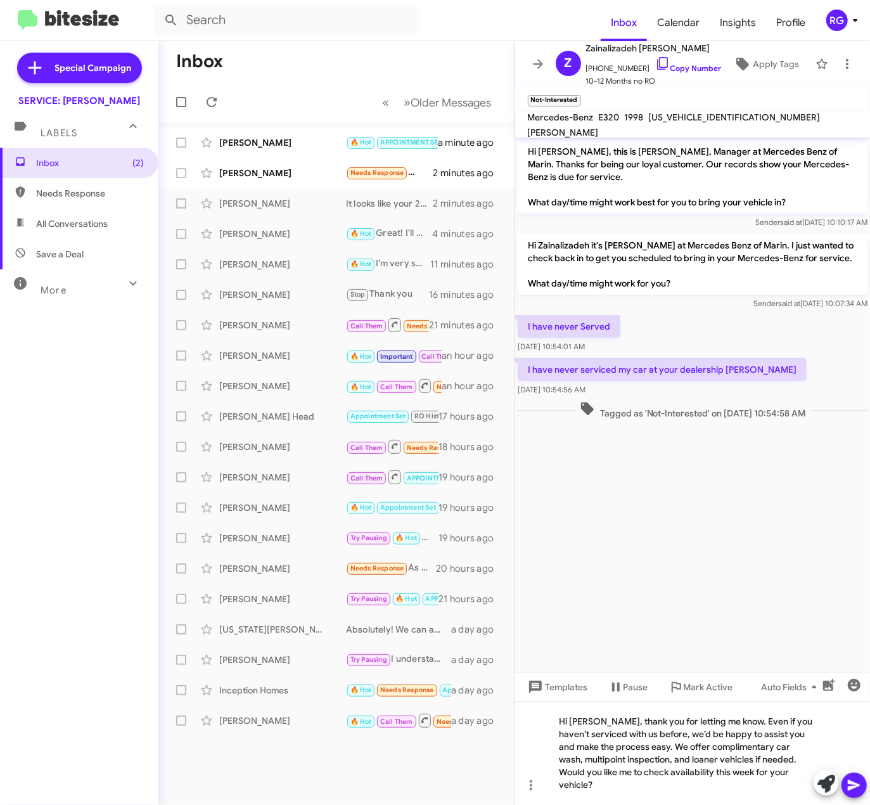
click at [857, 794] on span at bounding box center [854, 785] width 15 height 25
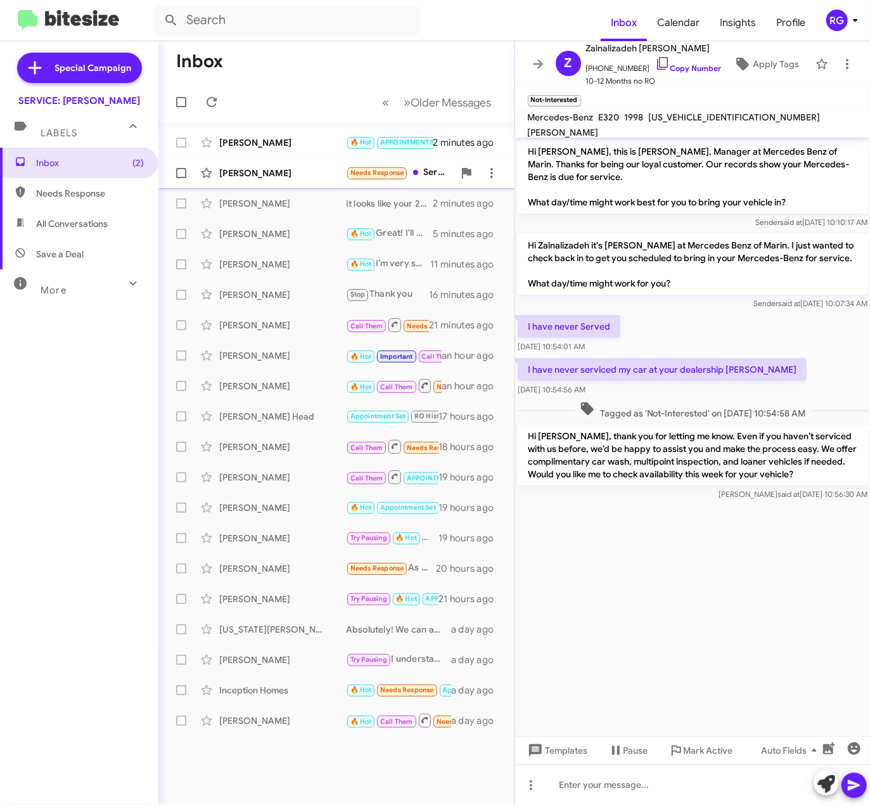
click at [325, 162] on div "[PERSON_NAME] Needs Response Services it showing I need is AC 3 minutes ago" at bounding box center [337, 172] width 336 height 25
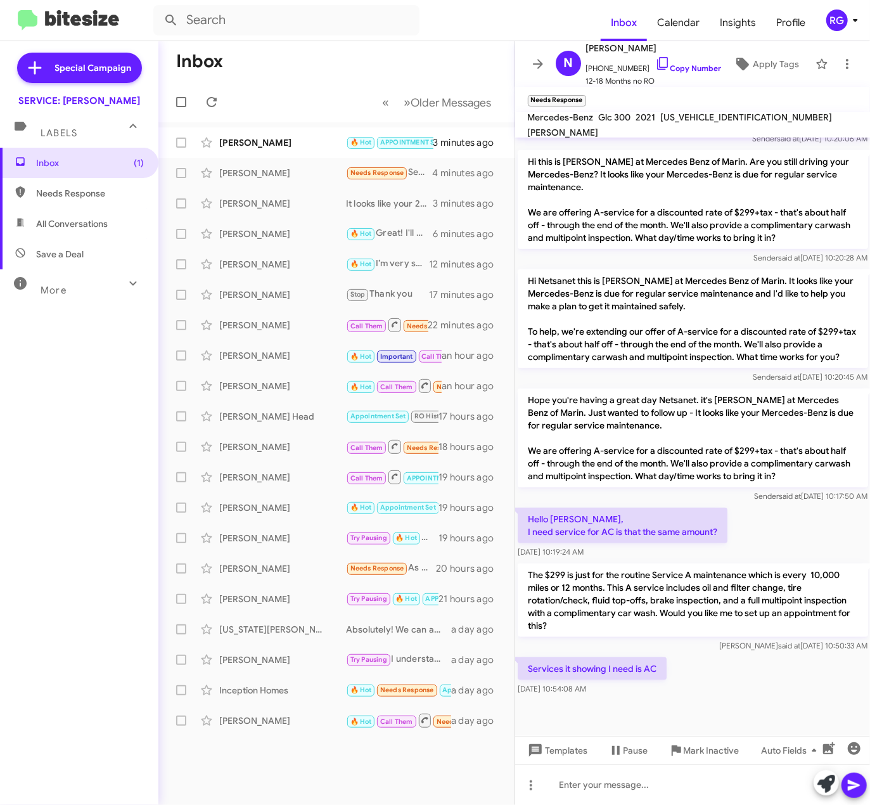
drag, startPoint x: 658, startPoint y: 671, endPoint x: 538, endPoint y: 678, distance: 120.0
click at [538, 678] on p "Services it showing I need is AC" at bounding box center [592, 668] width 149 height 23
drag, startPoint x: 538, startPoint y: 678, endPoint x: 590, endPoint y: 720, distance: 66.6
click at [590, 720] on div at bounding box center [693, 717] width 356 height 38
click at [586, 773] on div at bounding box center [693, 784] width 356 height 41
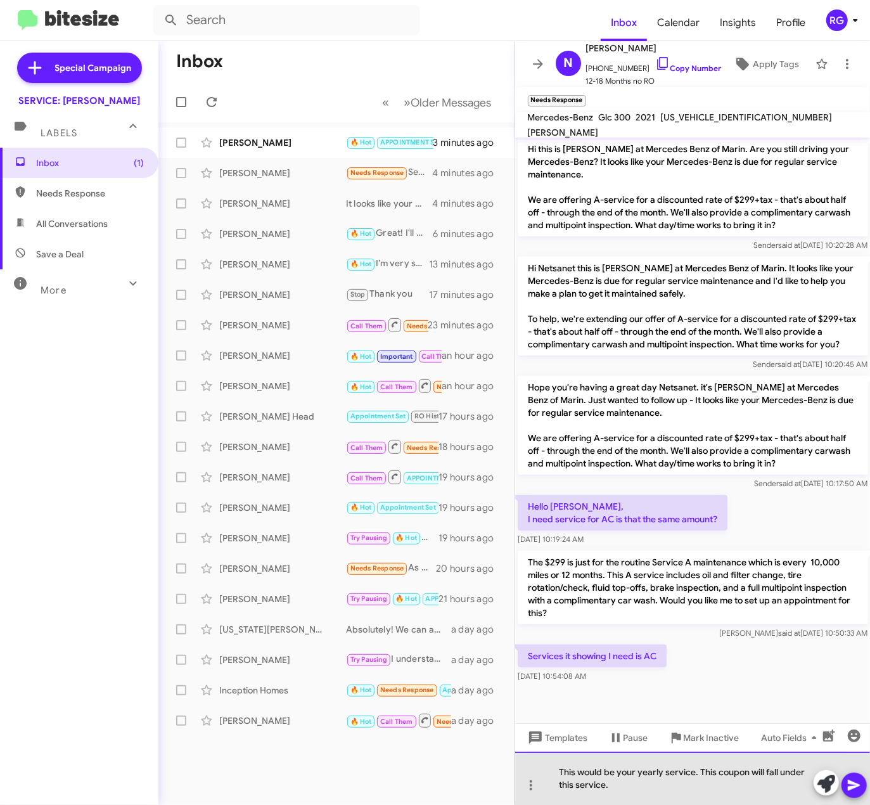
drag, startPoint x: 619, startPoint y: 787, endPoint x: 555, endPoint y: 761, distance: 69.1
click at [555, 761] on div "This would be your yearly service. This coupon will fall under this service." at bounding box center [693, 778] width 356 height 53
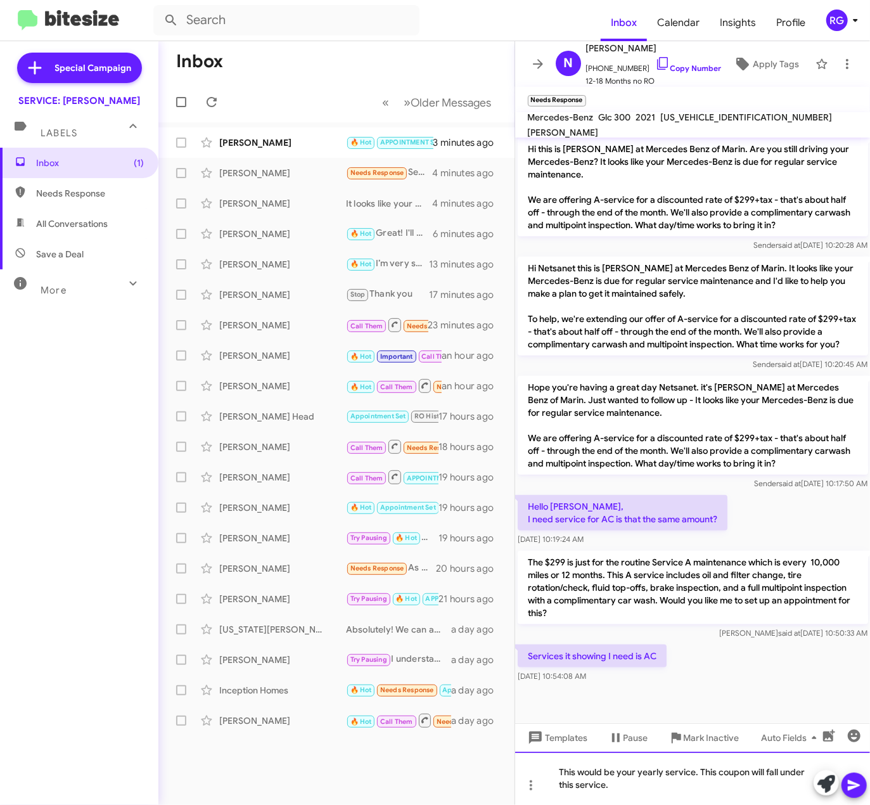
copy div "This would be your yearly service. This coupon will fall under this service."
click at [857, 781] on icon at bounding box center [854, 785] width 15 height 15
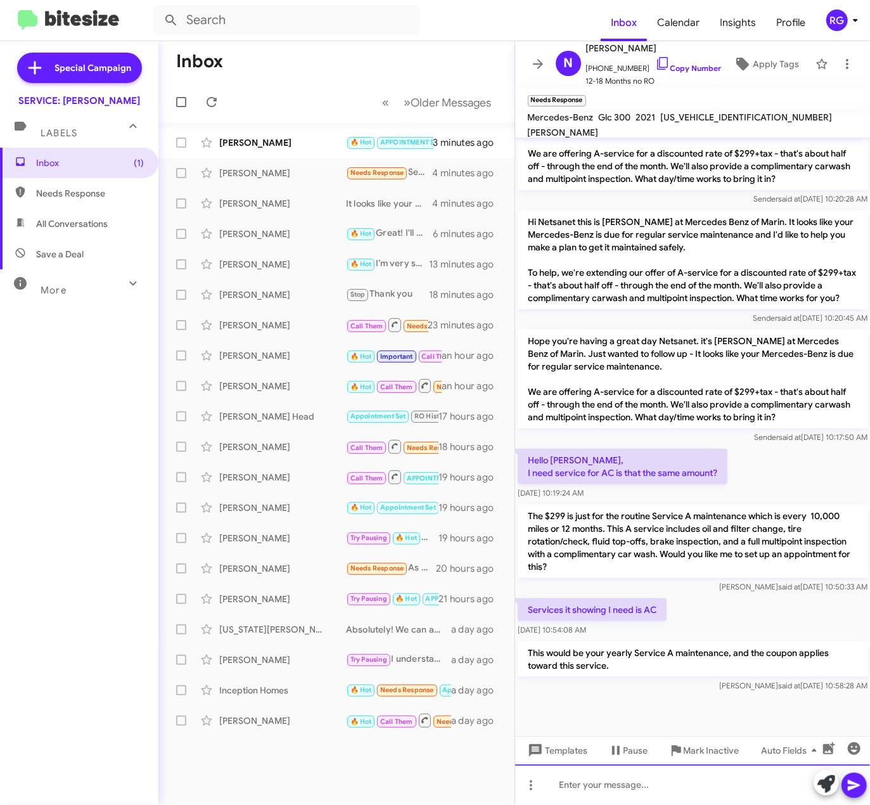
scroll to position [650, 0]
click at [261, 136] on div "[PERSON_NAME]" at bounding box center [282, 142] width 127 height 13
